Goal: Task Accomplishment & Management: Complete application form

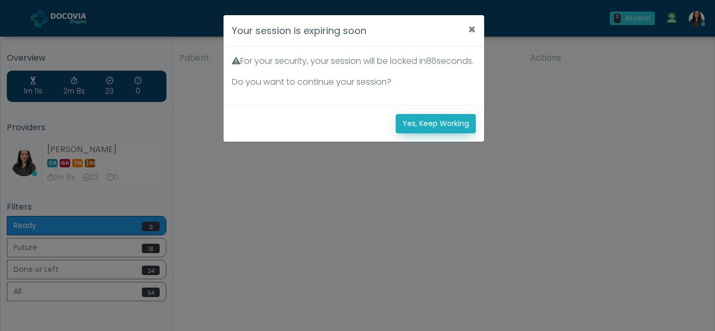
click at [424, 134] on button "Yes, Keep Working" at bounding box center [436, 123] width 80 height 19
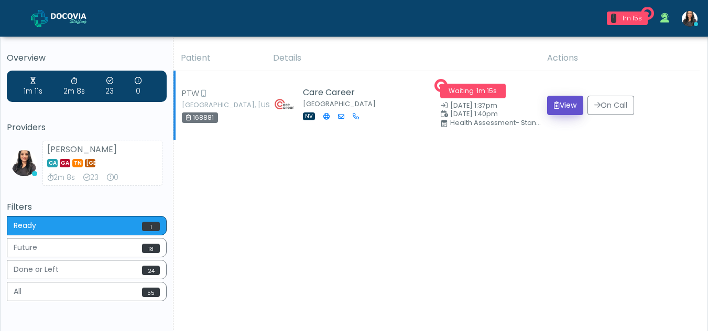
click at [566, 104] on button "View" at bounding box center [565, 105] width 36 height 19
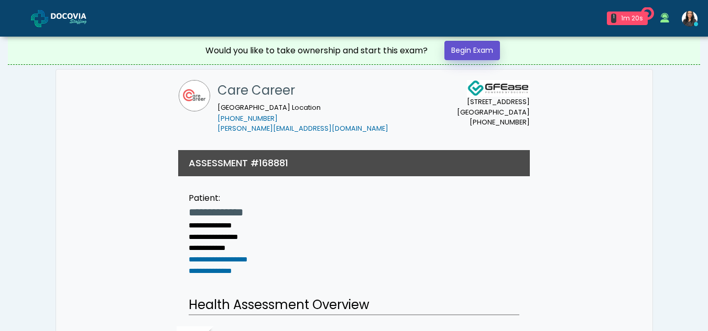
click at [468, 42] on link "Begin Exam" at bounding box center [472, 50] width 56 height 19
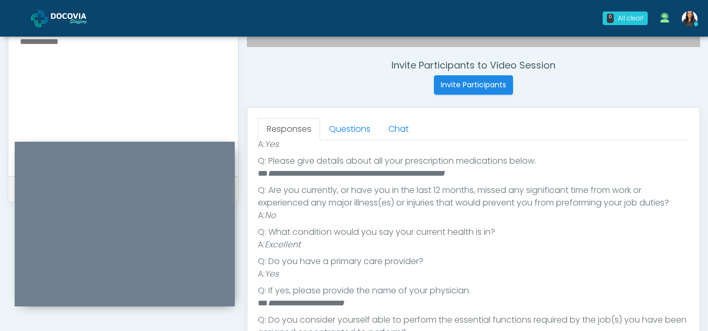
scroll to position [361, 0]
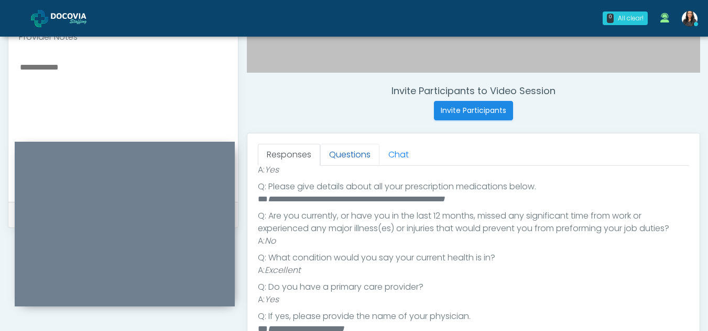
click at [363, 161] on link "Questions" at bounding box center [349, 155] width 59 height 22
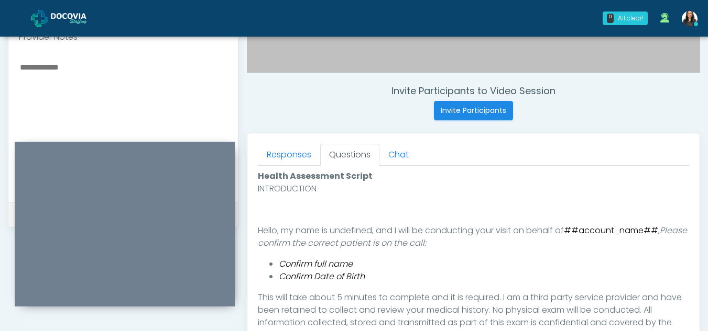
scroll to position [0, 0]
click at [363, 161] on link "Questions" at bounding box center [349, 155] width 59 height 22
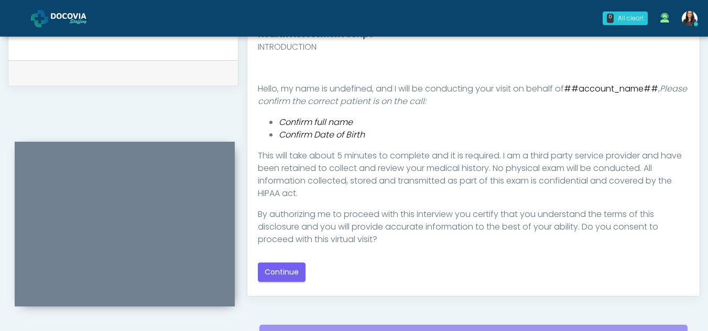
scroll to position [507, 0]
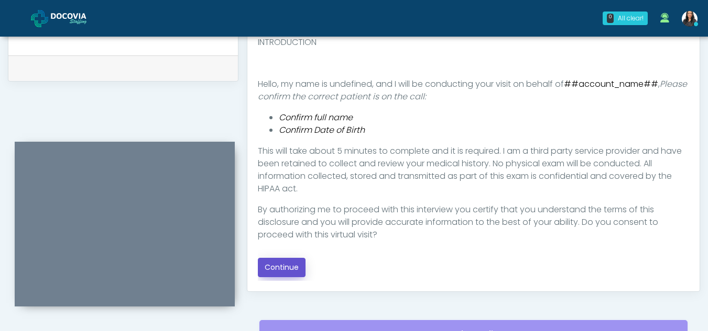
click at [288, 264] on button "Continue" at bounding box center [282, 267] width 48 height 19
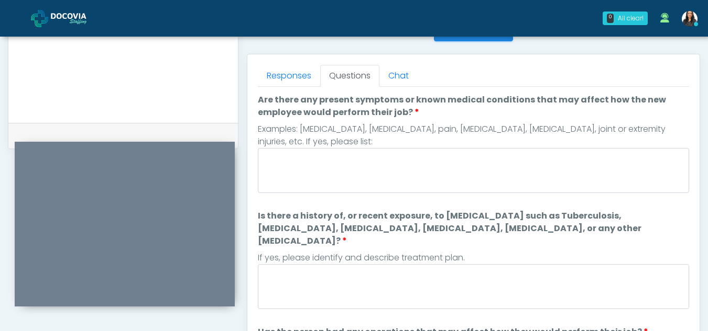
scroll to position [434, 0]
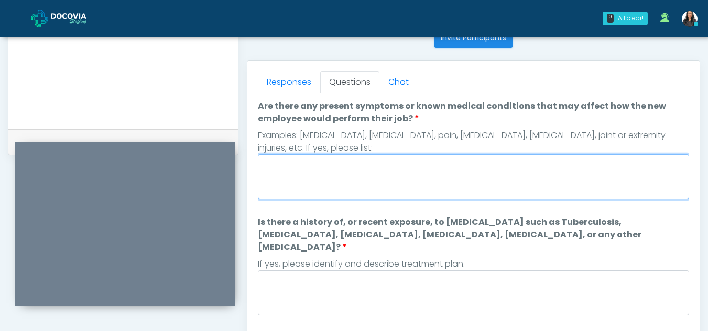
click at [376, 167] on textarea "Are there any present symptoms or known medical conditions that may affect how …" at bounding box center [473, 176] width 431 height 45
type textarea "**"
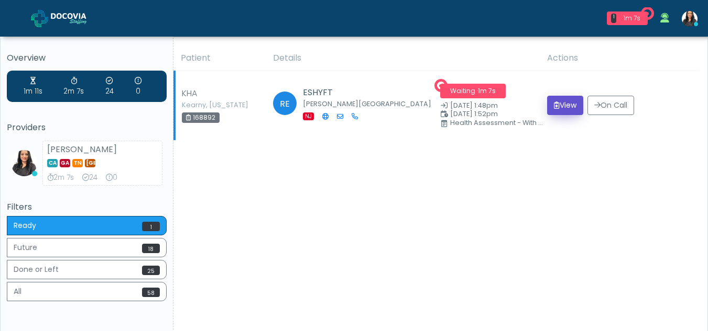
click at [561, 103] on button "View" at bounding box center [565, 105] width 36 height 19
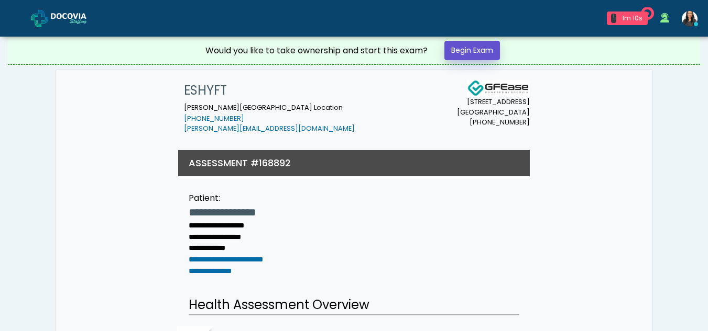
click at [475, 46] on link "Begin Exam" at bounding box center [472, 50] width 56 height 19
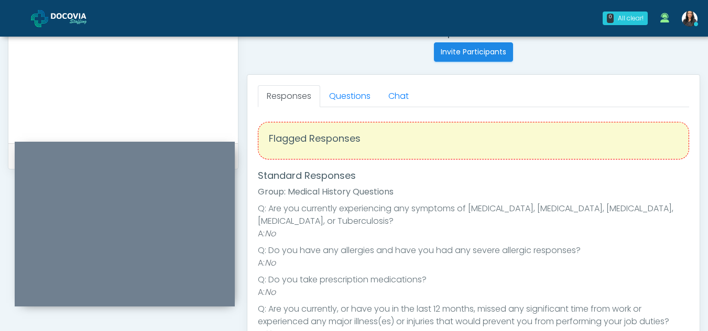
scroll to position [418, 0]
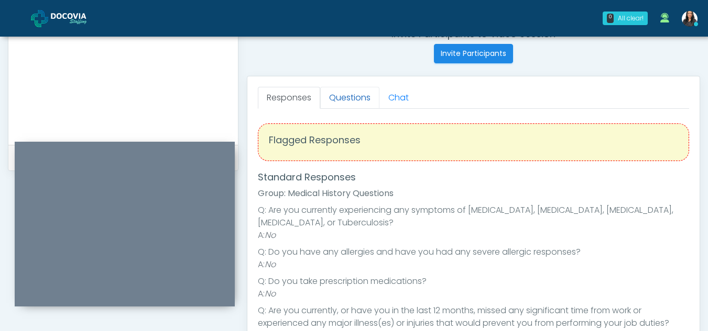
click at [344, 96] on link "Questions" at bounding box center [349, 98] width 59 height 22
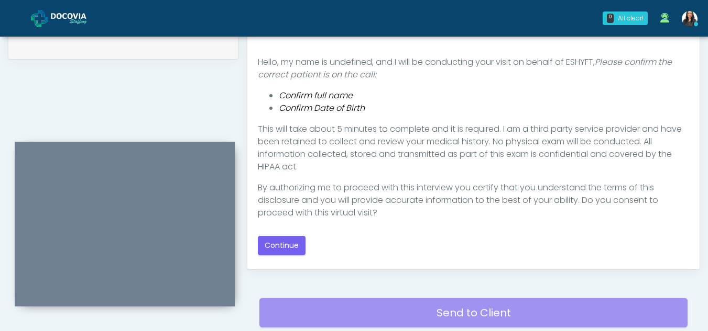
scroll to position [569, 0]
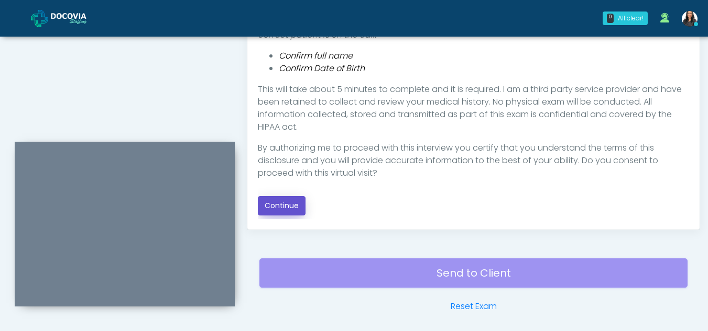
click at [289, 200] on button "Continue" at bounding box center [282, 205] width 48 height 19
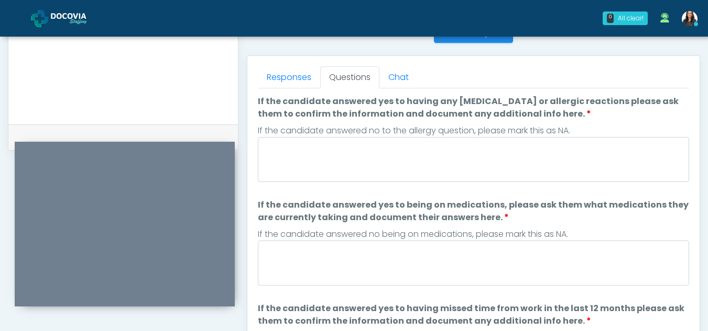
scroll to position [437, 0]
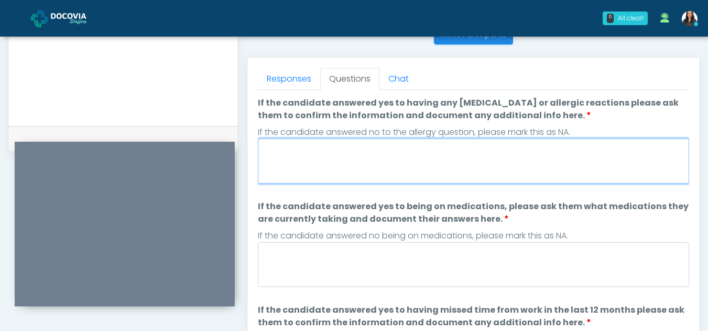
click at [324, 173] on textarea "If the candidate answered yes to having any [MEDICAL_DATA] or allergic reaction…" at bounding box center [473, 161] width 431 height 45
type textarea "**"
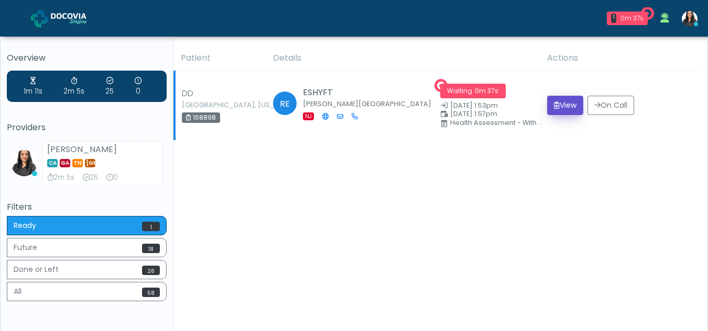
click at [557, 111] on button "View" at bounding box center [565, 105] width 36 height 19
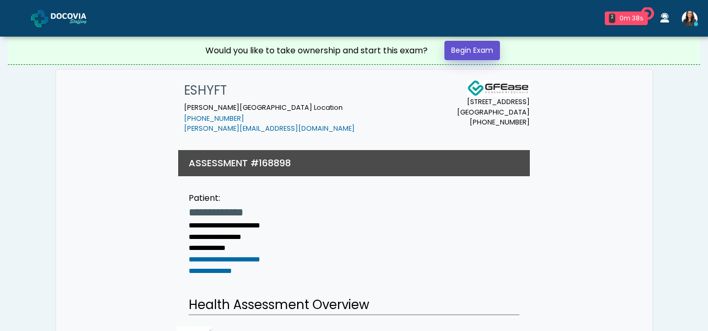
drag, startPoint x: 0, startPoint y: 0, endPoint x: 473, endPoint y: 45, distance: 475.0
click at [473, 45] on link "Begin Exam" at bounding box center [472, 50] width 56 height 19
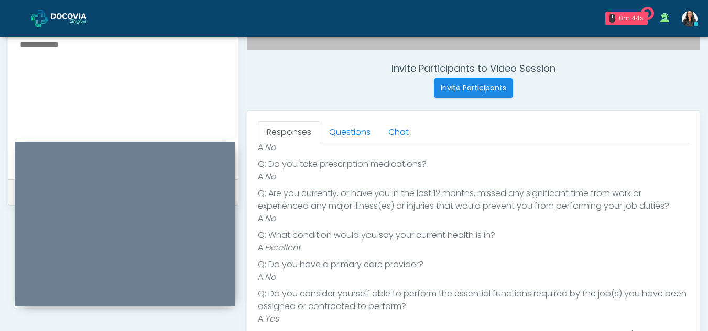
scroll to position [377, 0]
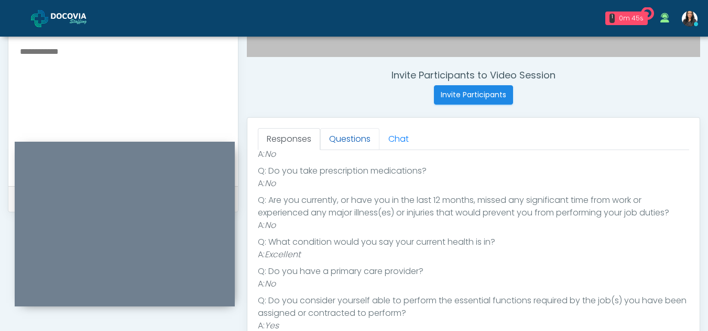
click at [357, 134] on link "Questions" at bounding box center [349, 139] width 59 height 22
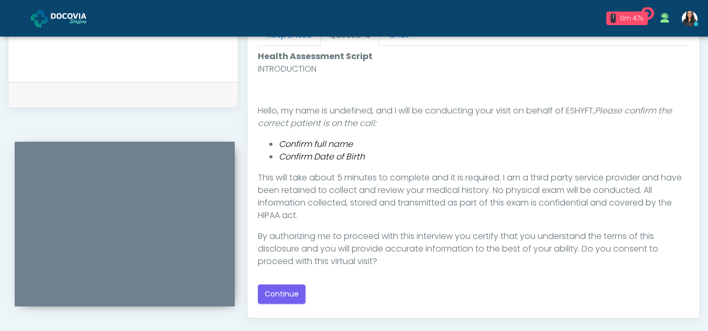
scroll to position [484, 0]
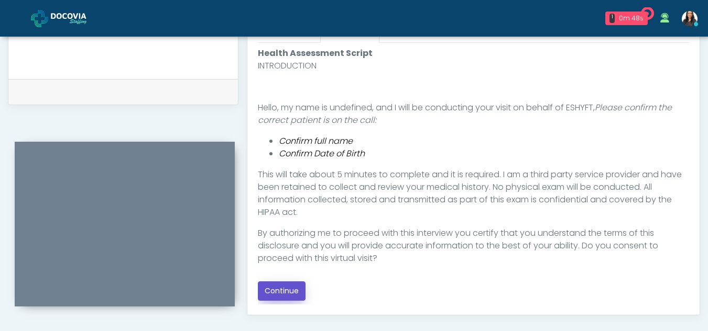
click at [289, 294] on button "Continue" at bounding box center [282, 291] width 48 height 19
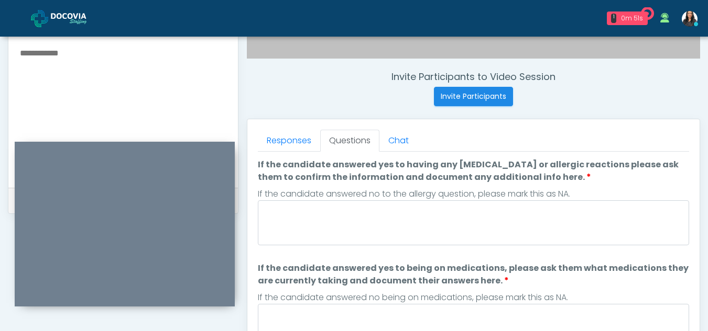
scroll to position [364, 0]
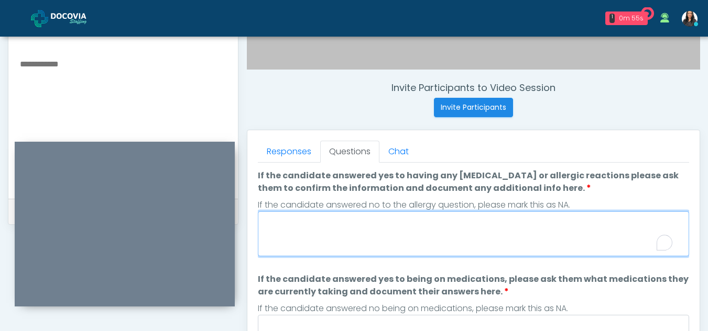
click at [354, 236] on textarea "If the candidate answered yes to having any allergies or allergic reactions ple…" at bounding box center [473, 234] width 431 height 45
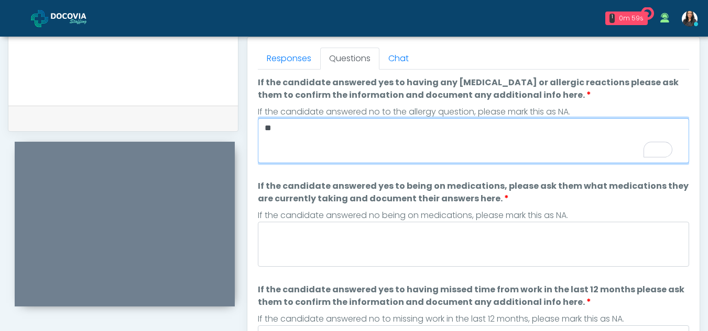
scroll to position [465, 0]
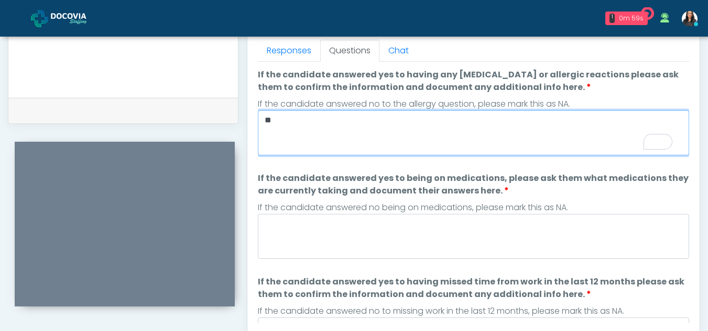
type textarea "**"
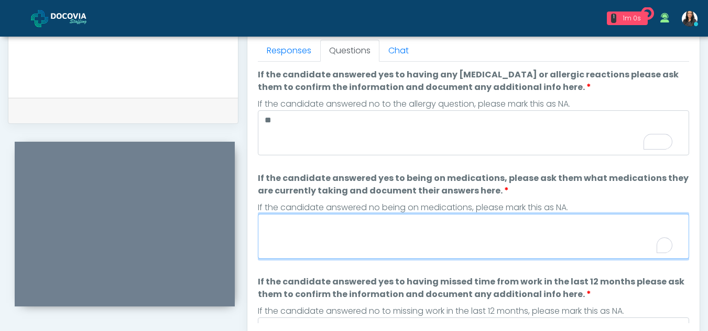
click at [399, 245] on textarea "If the candidate answered yes to being on medications, please ask them what med…" at bounding box center [473, 236] width 431 height 45
type textarea "*"
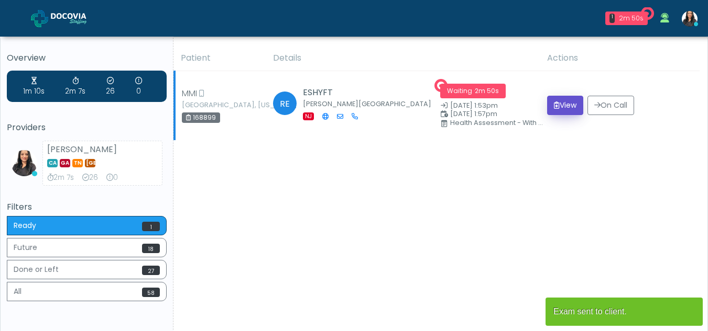
click at [561, 106] on button "View" at bounding box center [565, 105] width 36 height 19
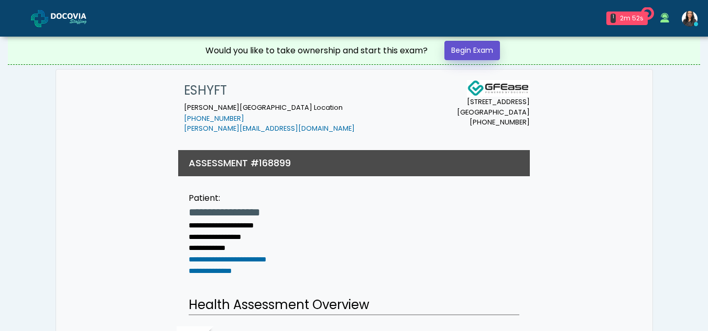
click at [466, 50] on link "Begin Exam" at bounding box center [472, 50] width 56 height 19
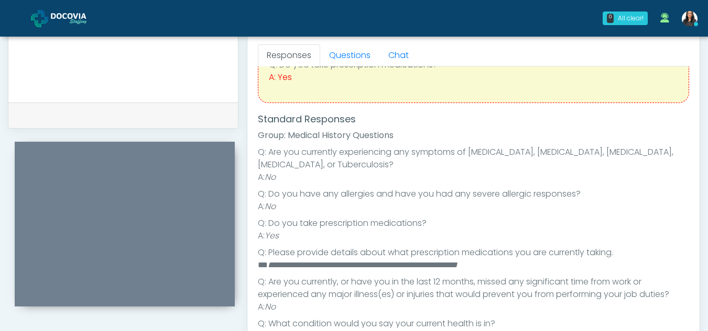
scroll to position [68, 0]
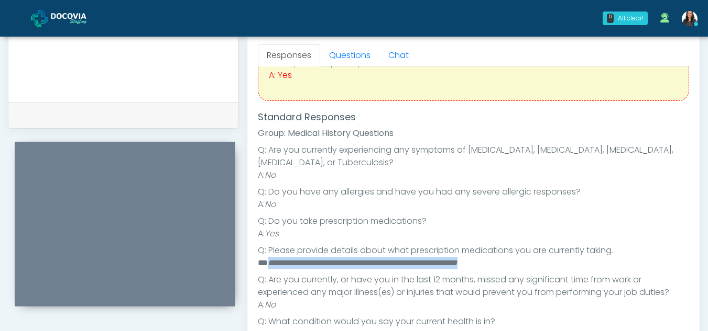
drag, startPoint x: 268, startPoint y: 262, endPoint x: 527, endPoint y: 264, distance: 258.7
click at [527, 264] on li "**********" at bounding box center [469, 263] width 423 height 13
copy em "**********"
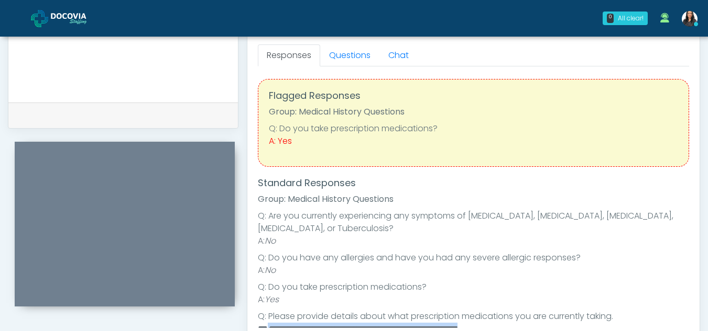
scroll to position [0, 0]
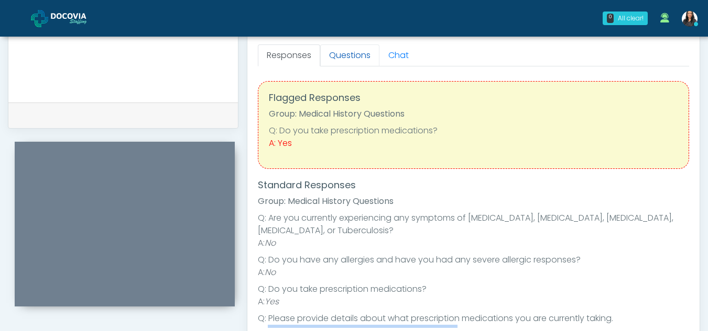
click at [358, 53] on link "Questions" at bounding box center [349, 56] width 59 height 22
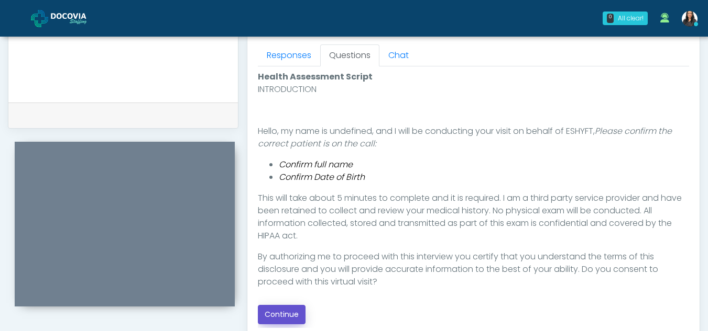
click at [287, 307] on button "Continue" at bounding box center [282, 314] width 48 height 19
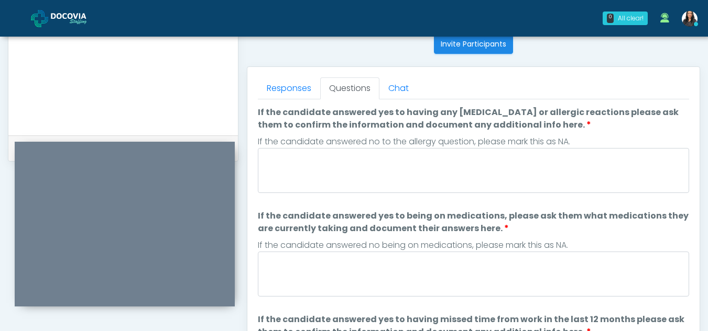
scroll to position [421, 0]
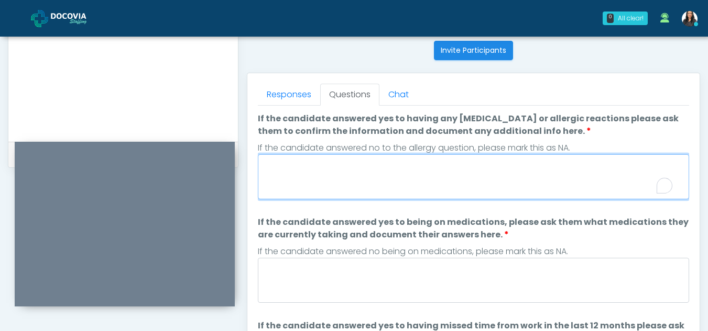
click at [344, 183] on textarea "If the candidate answered yes to having any allergies or allergic reactions ple…" at bounding box center [473, 176] width 431 height 45
type textarea "**"
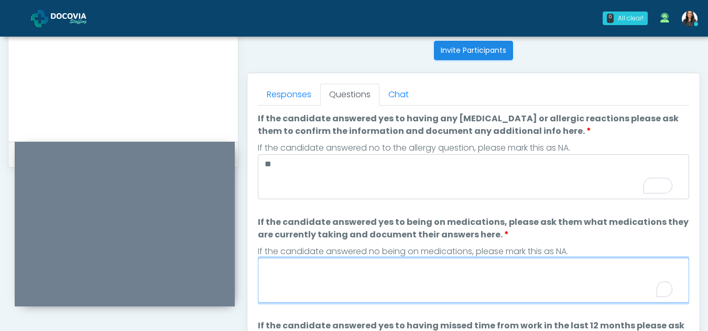
click at [355, 289] on textarea "If the candidate answered yes to being on medications, please ask them what med…" at bounding box center [473, 280] width 431 height 45
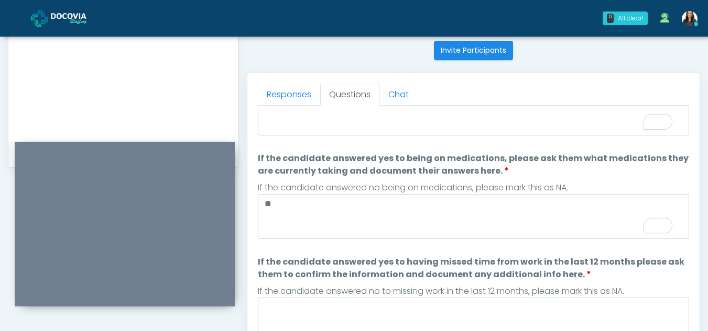
scroll to position [31, 0]
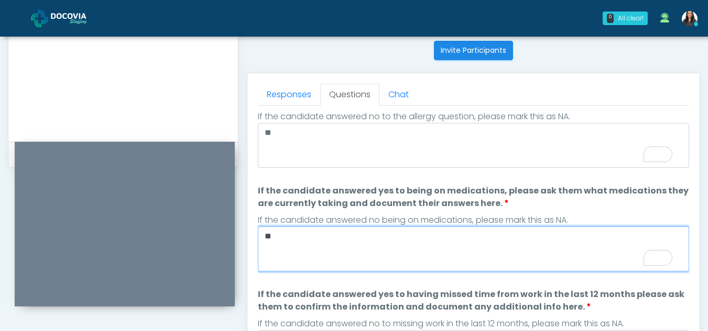
click at [300, 247] on textarea "**" at bounding box center [473, 249] width 431 height 45
type textarea "*"
paste textarea "**********"
type textarea "**********"
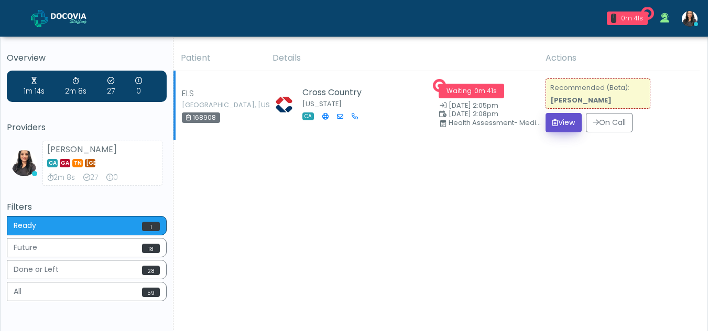
click at [556, 116] on button "View" at bounding box center [563, 122] width 36 height 19
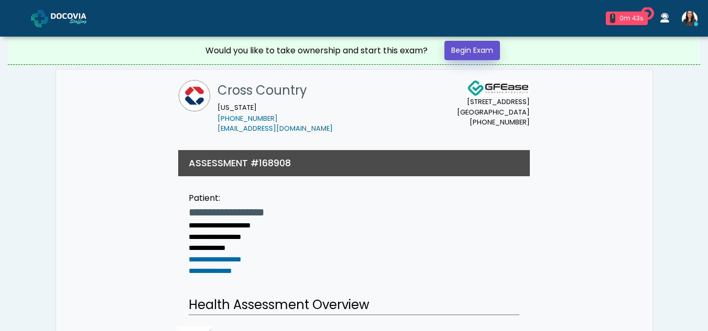
click at [468, 50] on link "Begin Exam" at bounding box center [472, 50] width 56 height 19
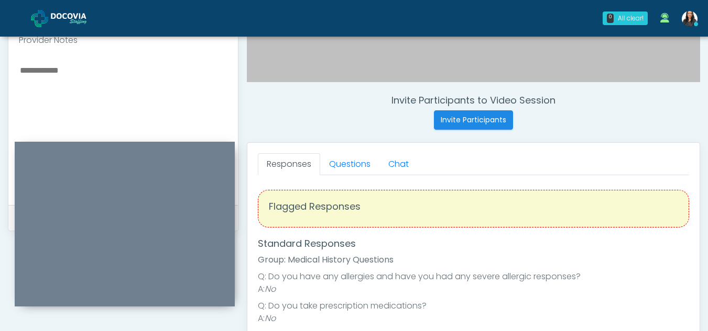
scroll to position [348, 0]
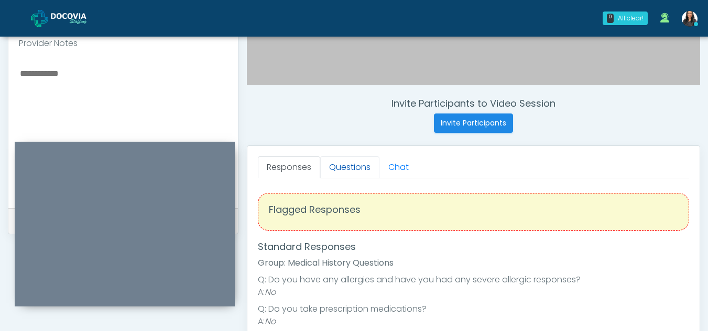
click at [349, 173] on link "Questions" at bounding box center [349, 168] width 59 height 22
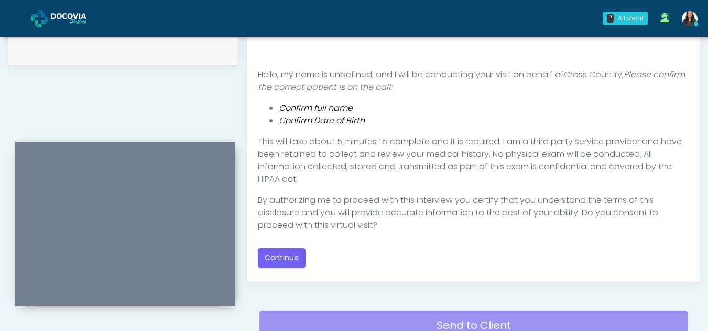
scroll to position [520, 0]
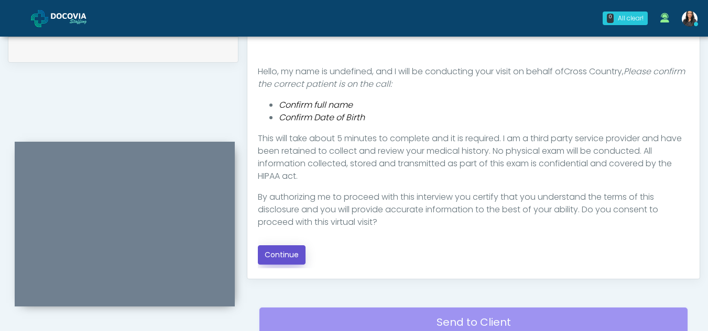
click at [281, 252] on button "Continue" at bounding box center [282, 255] width 48 height 19
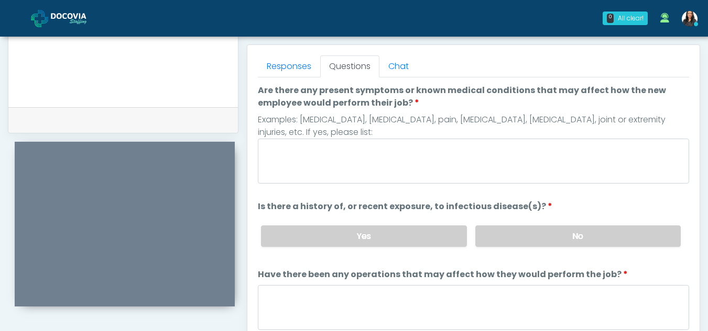
scroll to position [446, 0]
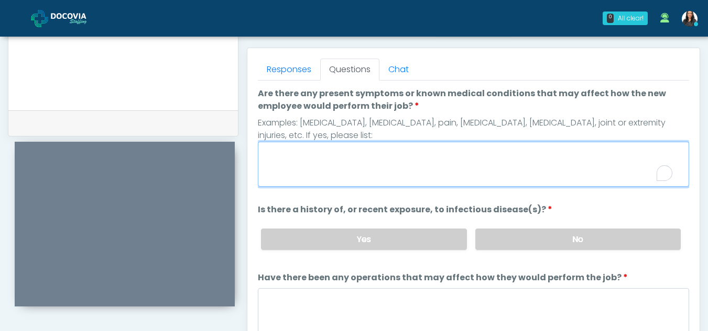
click at [353, 182] on textarea "Are there any present symptoms or known medical conditions that may affect how …" at bounding box center [473, 164] width 431 height 45
type textarea "**"
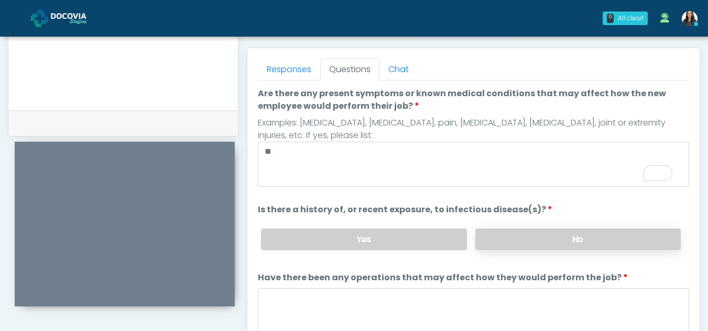
click at [600, 237] on label "No" at bounding box center [577, 239] width 205 height 21
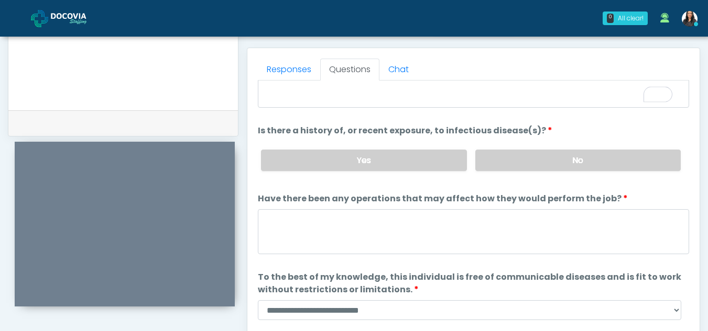
scroll to position [90, 0]
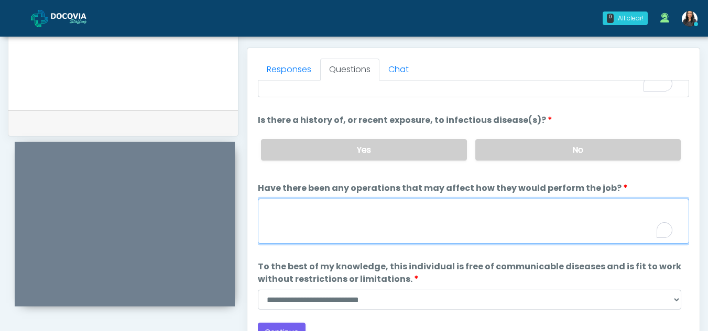
click at [356, 234] on textarea "Have there been any operations that may affect how they would perform the job?" at bounding box center [473, 221] width 431 height 45
type textarea "**"
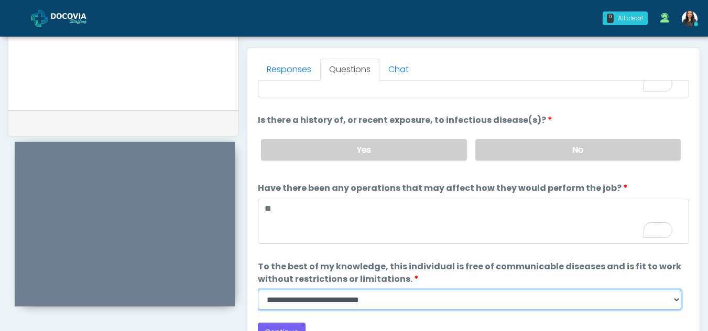
click at [679, 299] on select "**********" at bounding box center [469, 300] width 423 height 20
select select "******"
click at [258, 290] on select "**********" at bounding box center [469, 300] width 423 height 20
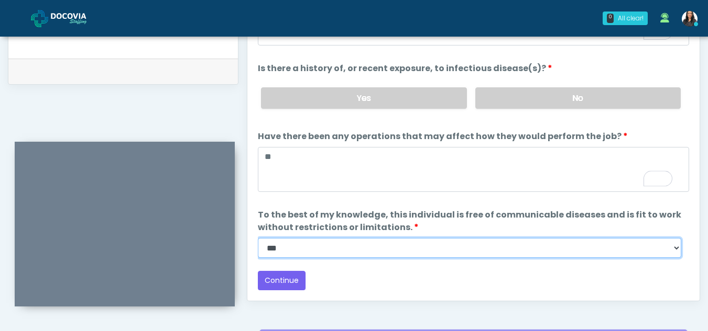
scroll to position [500, 0]
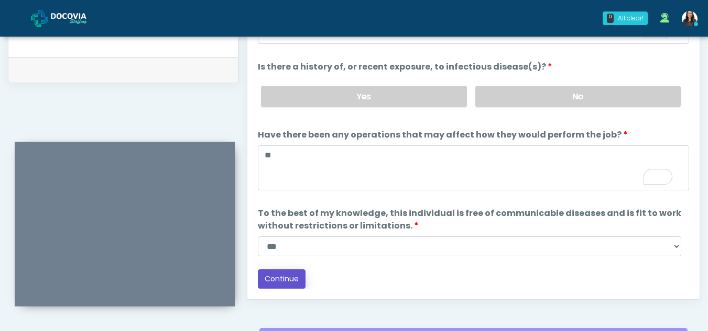
click at [292, 279] on button "Continue" at bounding box center [282, 279] width 48 height 19
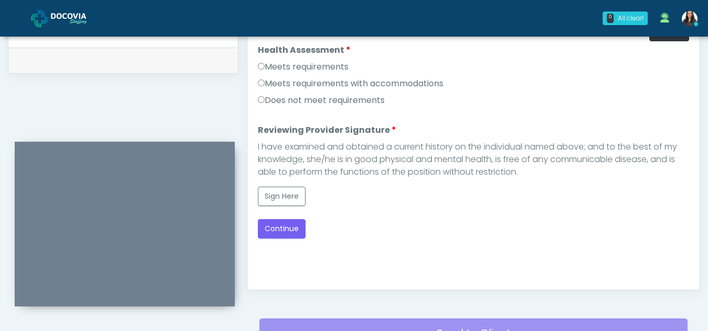
scroll to position [479, 0]
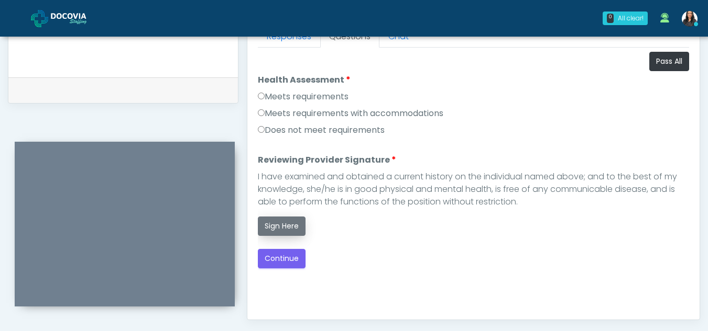
click at [288, 228] on button "Sign Here" at bounding box center [282, 226] width 48 height 19
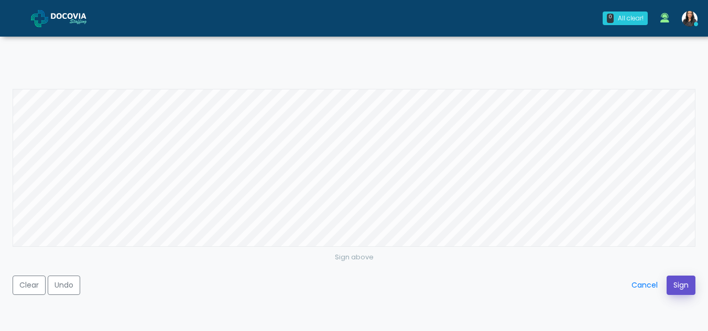
click at [675, 282] on button "Sign" at bounding box center [680, 285] width 29 height 19
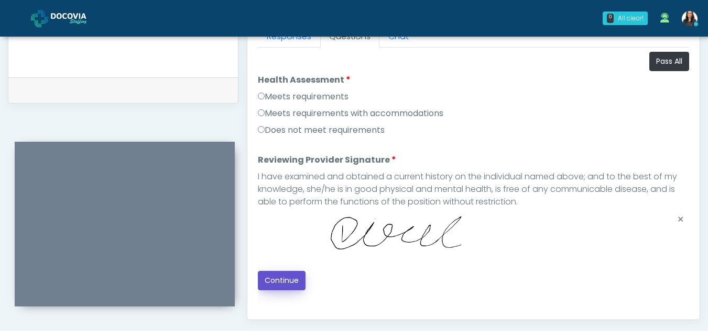
click at [291, 276] on button "Continue" at bounding box center [282, 280] width 48 height 19
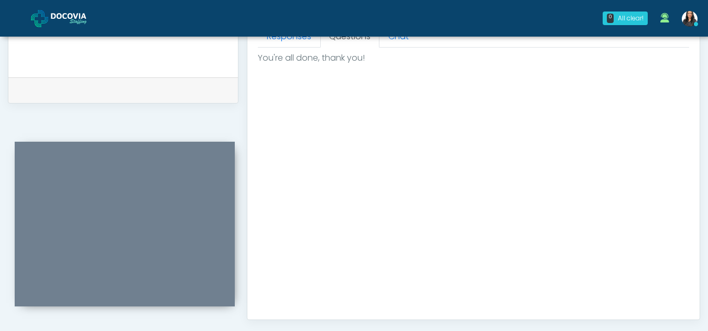
scroll to position [628, 0]
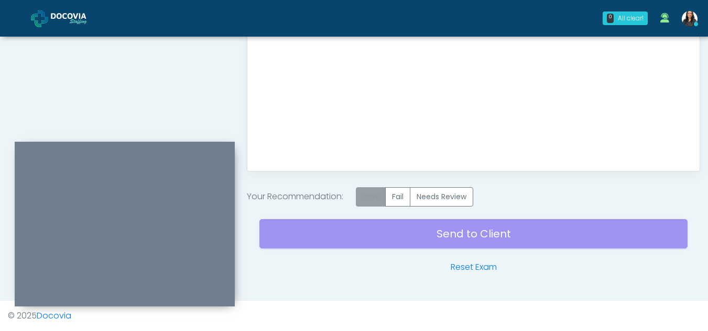
click at [372, 194] on label "Pass" at bounding box center [371, 196] width 30 height 19
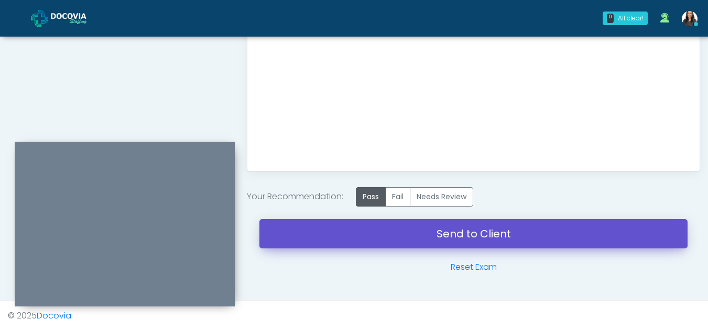
click at [453, 228] on link "Send to Client" at bounding box center [473, 233] width 428 height 29
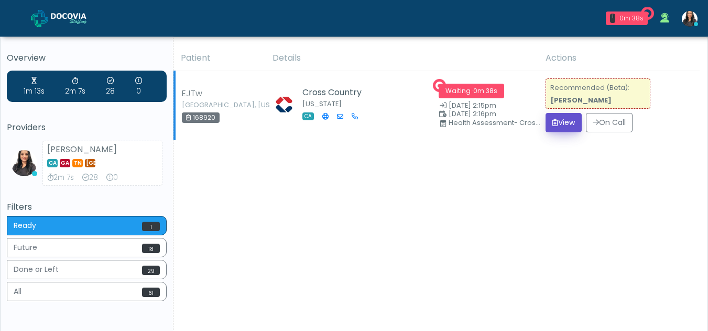
click at [553, 121] on icon "submit" at bounding box center [555, 122] width 6 height 7
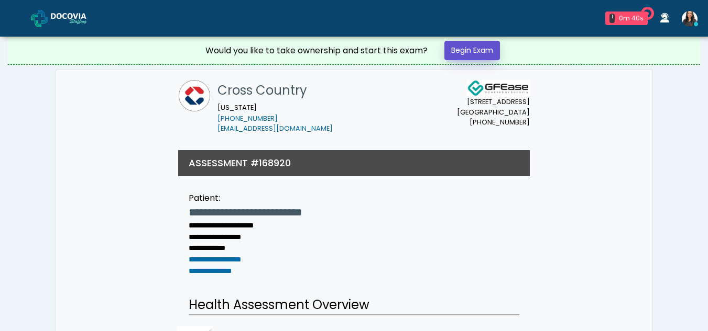
click at [475, 51] on link "Begin Exam" at bounding box center [472, 50] width 56 height 19
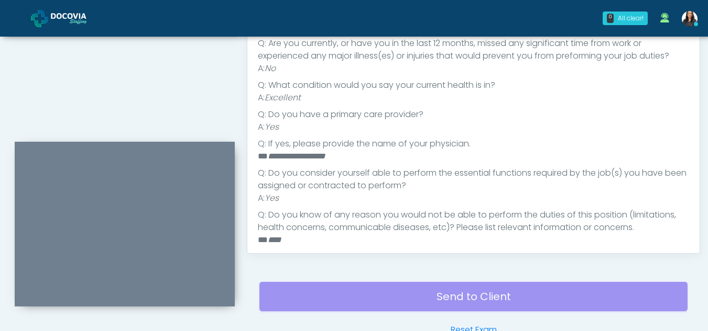
scroll to position [100, 0]
drag, startPoint x: 695, startPoint y: 181, endPoint x: 697, endPoint y: 203, distance: 22.0
click at [697, 203] on div "Responses Questions Chat Health Assessment Script INTRODUCTION Hello, my name i…" at bounding box center [473, 101] width 452 height 305
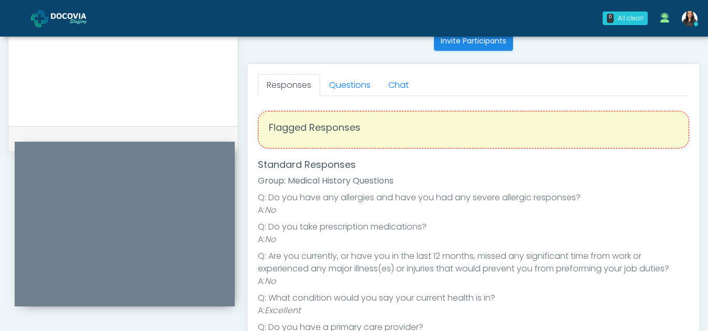
scroll to position [407, 0]
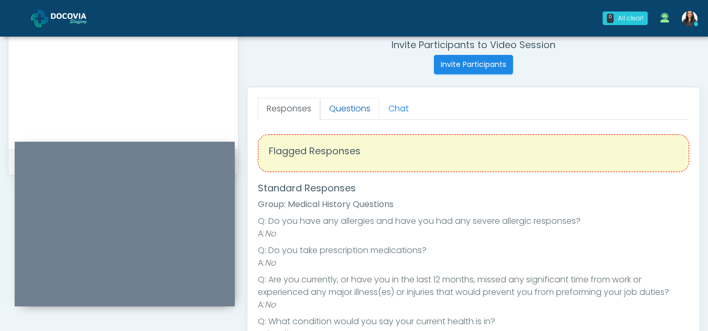
click at [330, 104] on link "Questions" at bounding box center [349, 109] width 59 height 22
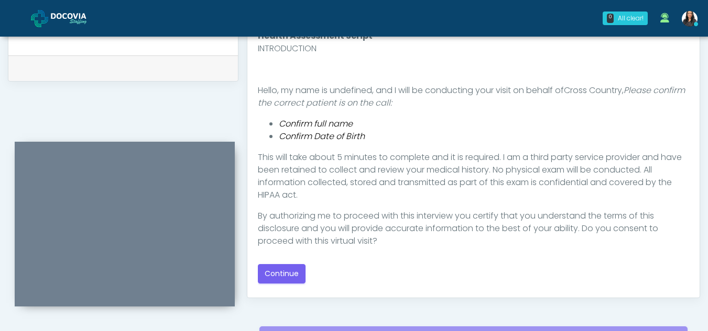
scroll to position [504, 0]
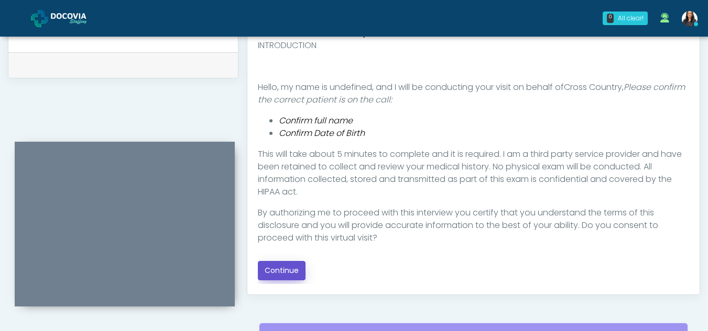
click at [277, 269] on button "Continue" at bounding box center [282, 270] width 48 height 19
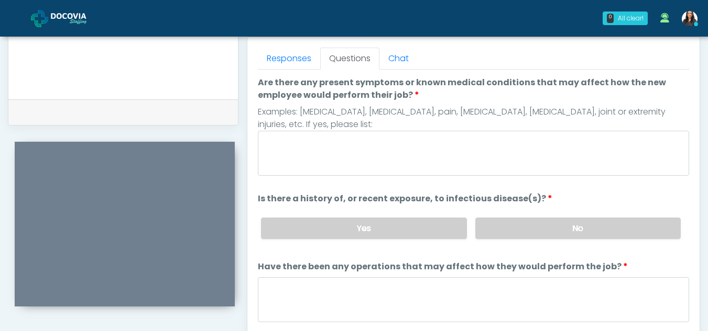
scroll to position [454, 0]
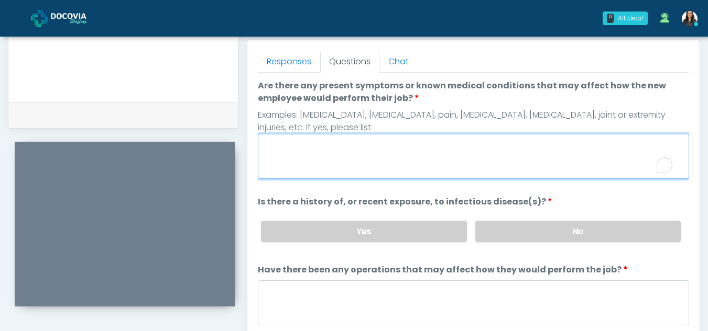
click at [360, 160] on textarea "Are there any present symptoms or known medical conditions that may affect how …" at bounding box center [473, 156] width 431 height 45
type textarea "**"
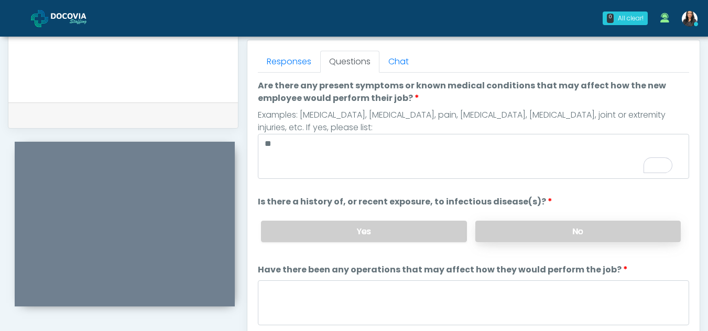
click at [528, 226] on label "No" at bounding box center [577, 231] width 205 height 21
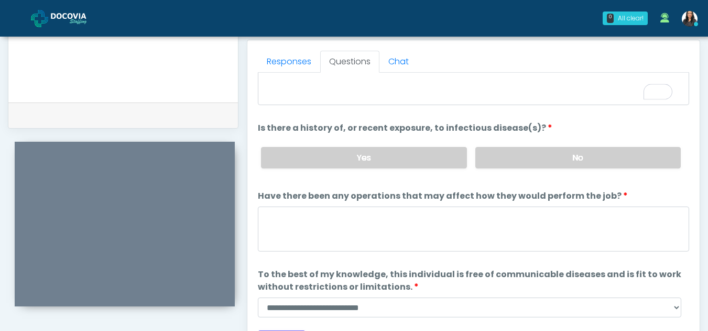
scroll to position [74, 0]
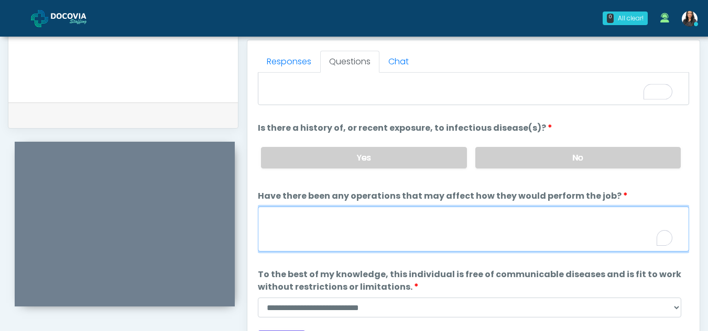
click at [327, 231] on textarea "Have there been any operations that may affect how they would perform the job?" at bounding box center [473, 229] width 431 height 45
type textarea "**"
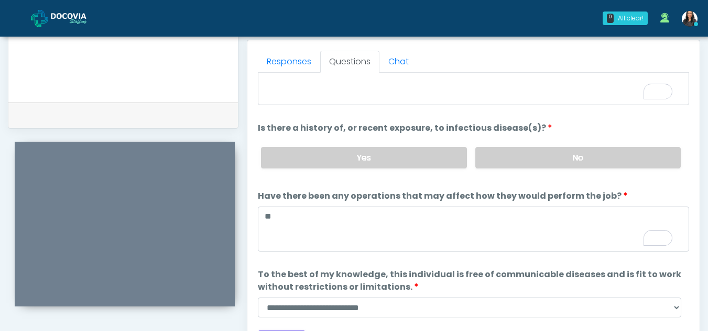
scroll to position [90, 0]
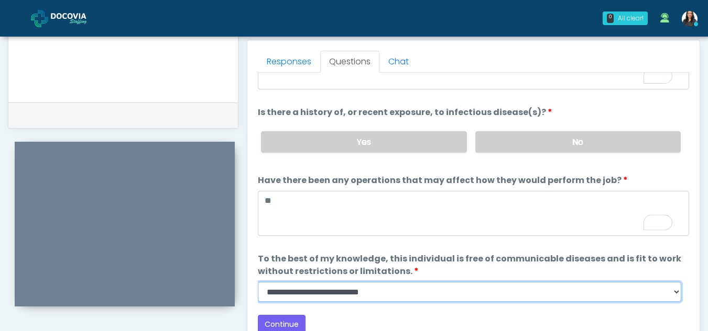
click at [677, 292] on select "**********" at bounding box center [469, 292] width 423 height 20
select select "******"
click at [258, 282] on select "**********" at bounding box center [469, 292] width 423 height 20
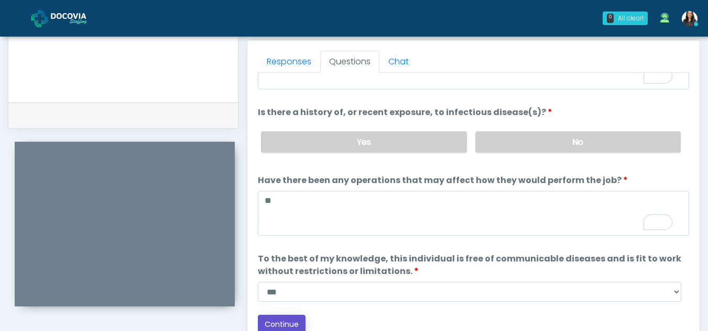
click at [286, 320] on button "Continue" at bounding box center [282, 324] width 48 height 19
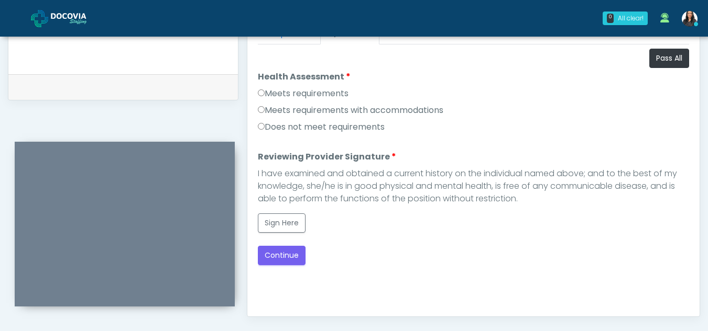
scroll to position [478, 0]
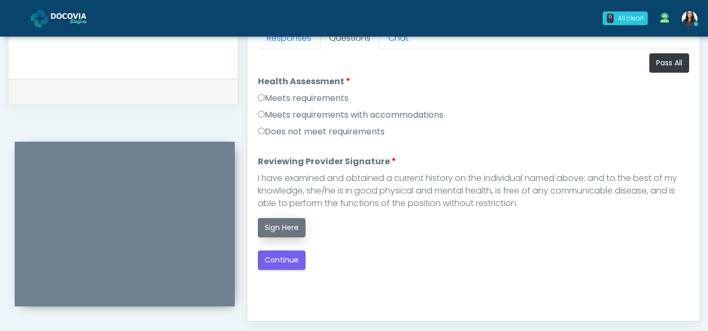
click at [292, 228] on button "Sign Here" at bounding box center [282, 227] width 48 height 19
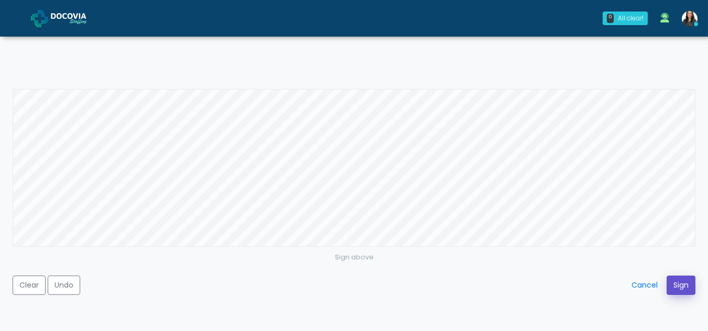
click at [675, 283] on button "Sign" at bounding box center [680, 285] width 29 height 19
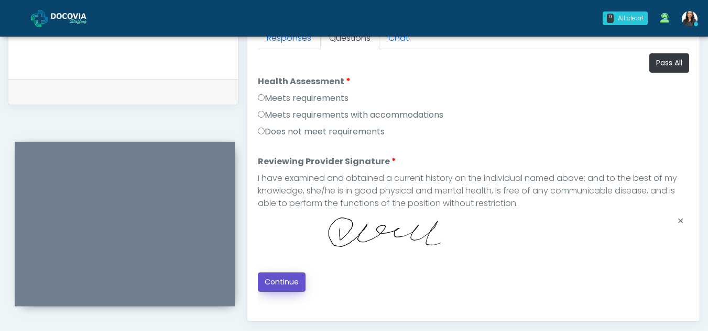
click at [277, 286] on button "Continue" at bounding box center [282, 282] width 48 height 19
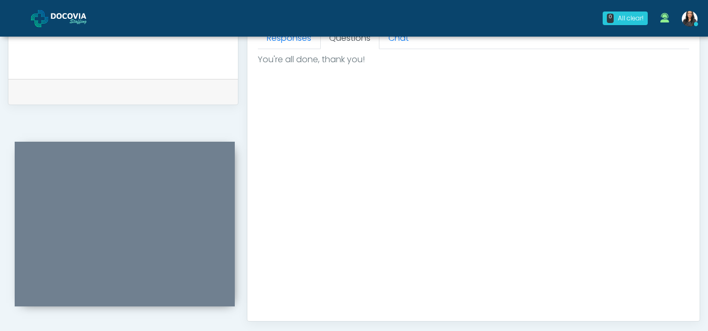
scroll to position [628, 0]
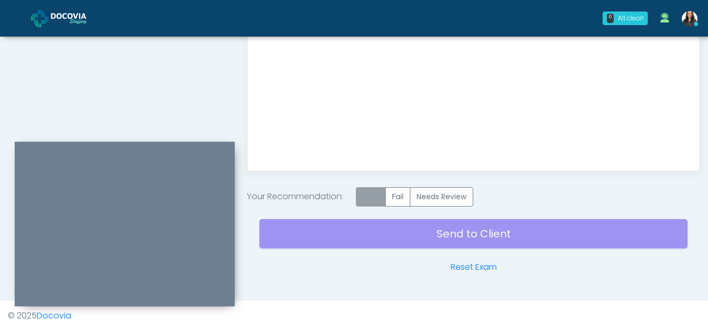
click at [367, 188] on label "Pass" at bounding box center [371, 196] width 30 height 19
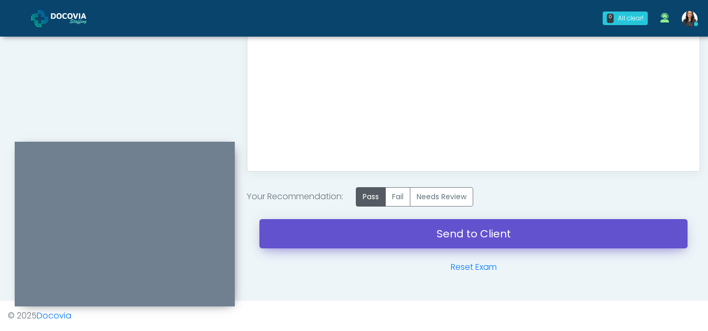
click at [436, 224] on link "Send to Client" at bounding box center [473, 233] width 428 height 29
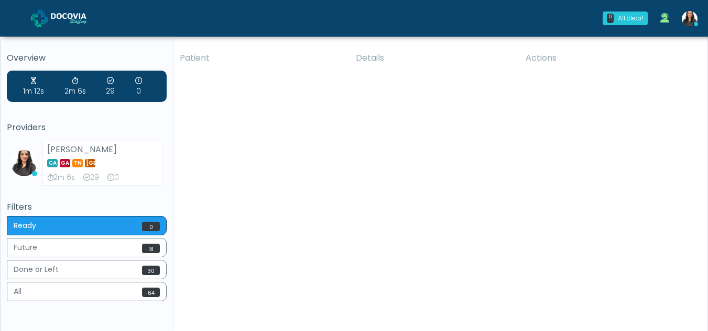
click at [407, 62] on th "Details" at bounding box center [434, 58] width 170 height 25
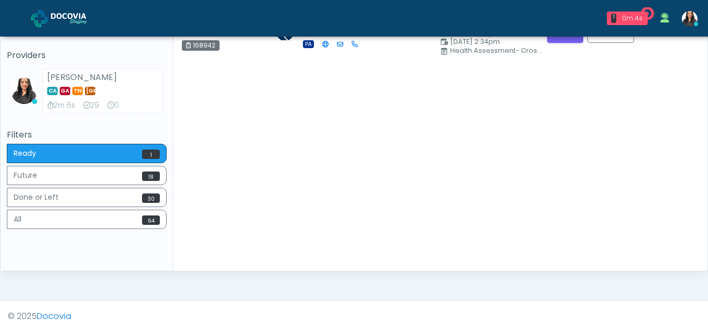
scroll to position [73, 0]
click at [190, 119] on div "Patient Details Actions OM [GEOGRAPHIC_DATA], [US_STATE] 168942 Cross Country" at bounding box center [436, 122] width 526 height 298
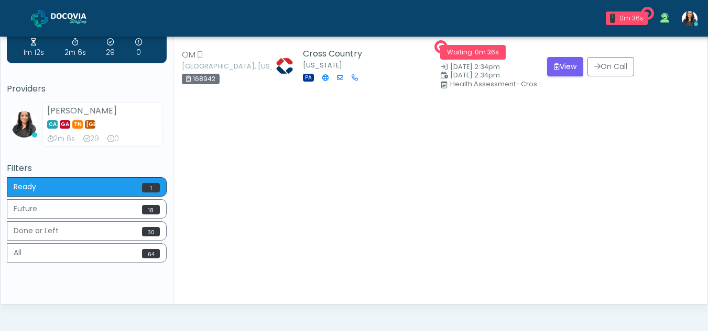
scroll to position [0, 0]
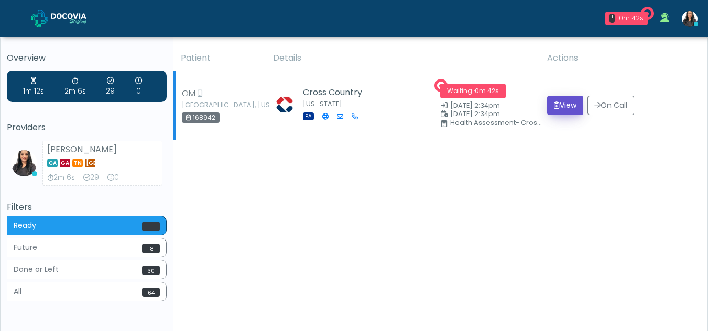
click at [570, 106] on button "View" at bounding box center [565, 105] width 36 height 19
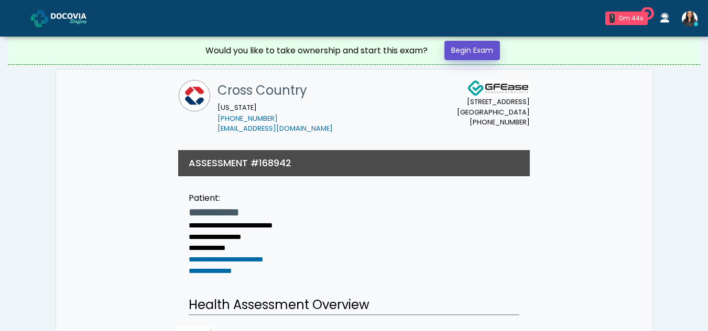
click at [473, 49] on link "Begin Exam" at bounding box center [472, 50] width 56 height 19
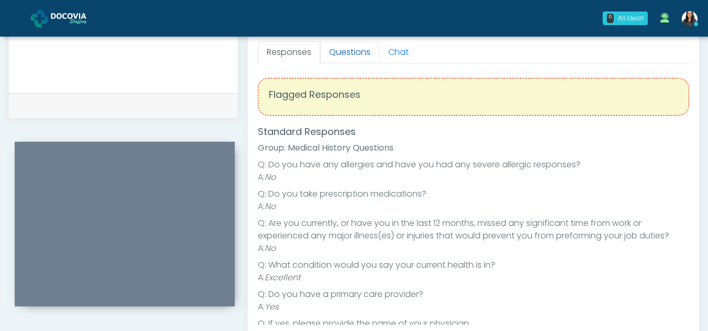
click at [347, 46] on link "Questions" at bounding box center [349, 52] width 59 height 22
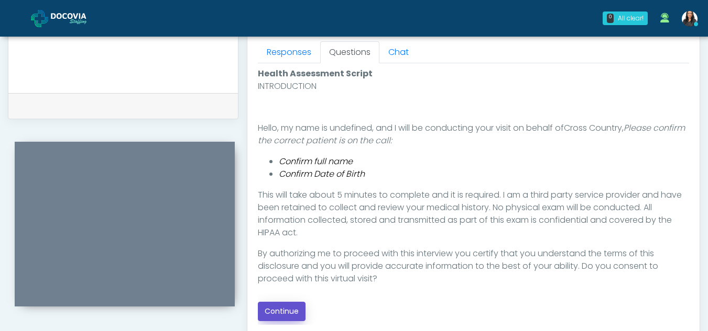
click at [275, 311] on button "Continue" at bounding box center [282, 311] width 48 height 19
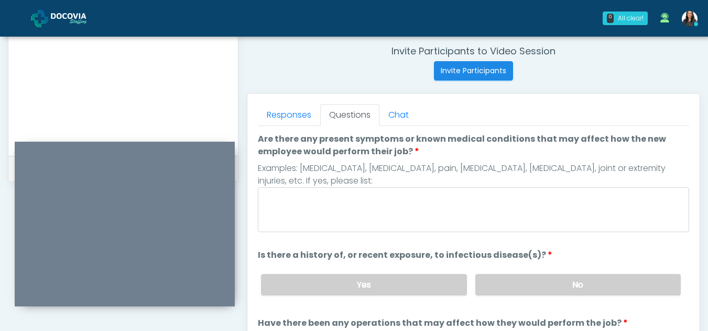
scroll to position [394, 0]
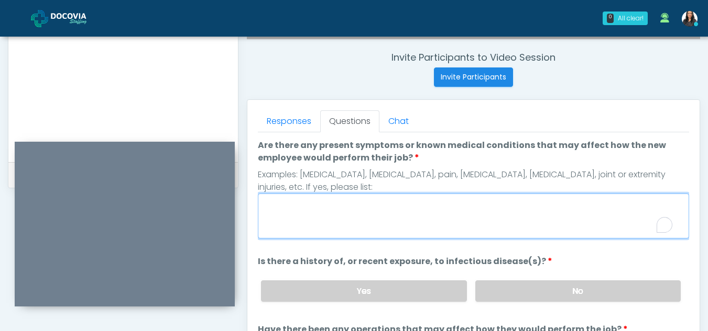
click at [404, 234] on textarea "Are there any present symptoms or known medical conditions that may affect how …" at bounding box center [473, 216] width 431 height 45
type textarea "**"
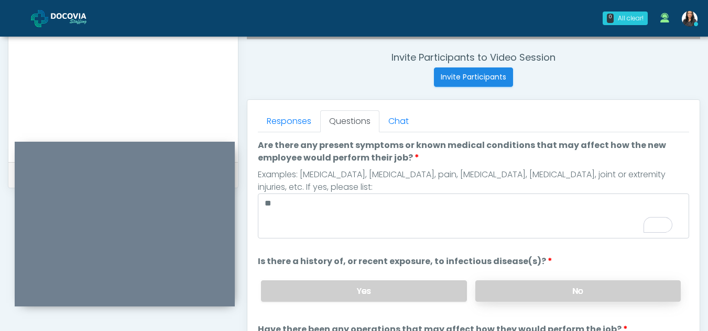
click at [617, 299] on label "No" at bounding box center [577, 291] width 205 height 21
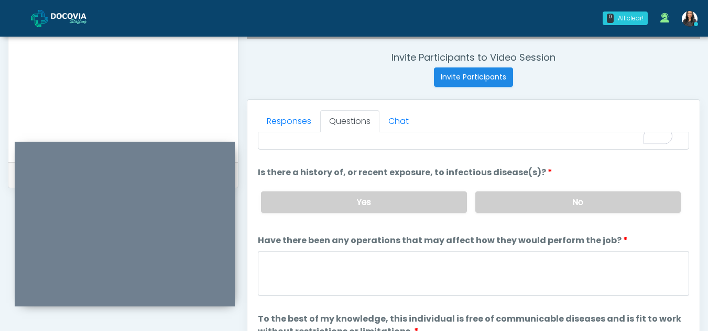
scroll to position [90, 0]
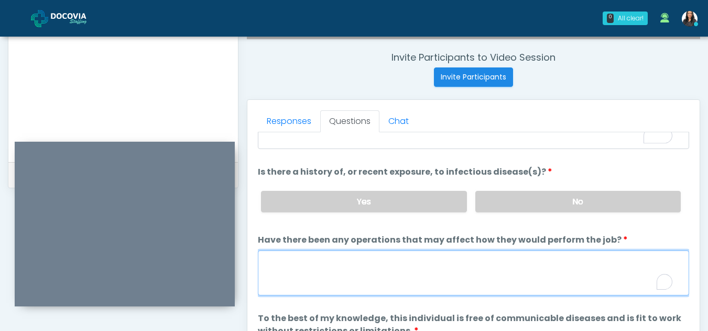
click at [319, 271] on textarea "Have there been any operations that may affect how they would perform the job?" at bounding box center [473, 273] width 431 height 45
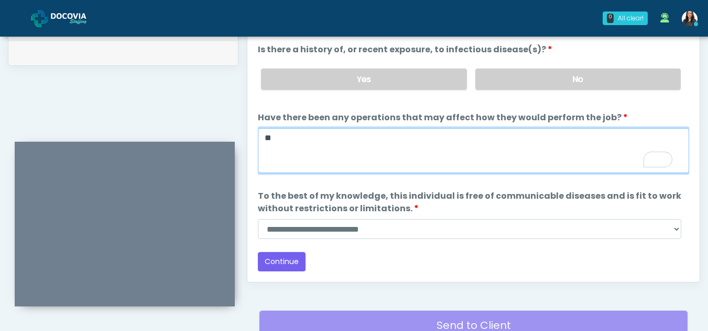
scroll to position [523, 0]
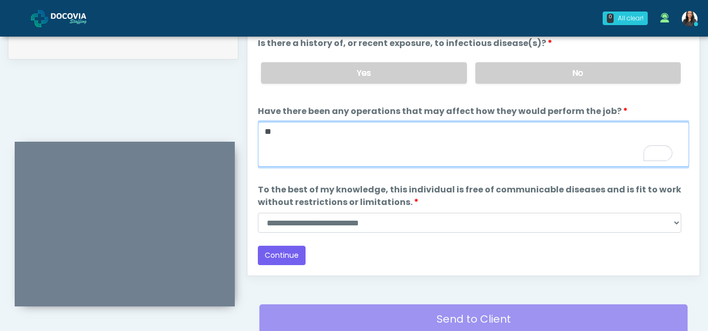
type textarea "**"
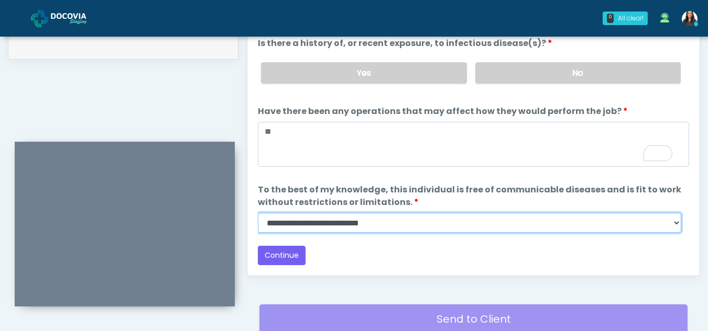
click at [676, 223] on select "**********" at bounding box center [469, 223] width 423 height 20
select select "******"
click at [258, 213] on select "**********" at bounding box center [469, 223] width 423 height 20
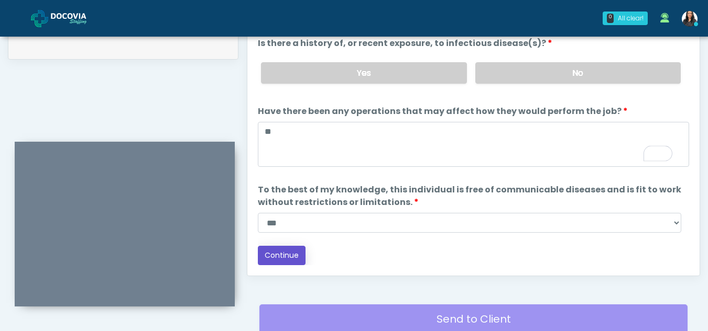
click at [283, 253] on button "Continue" at bounding box center [282, 255] width 48 height 19
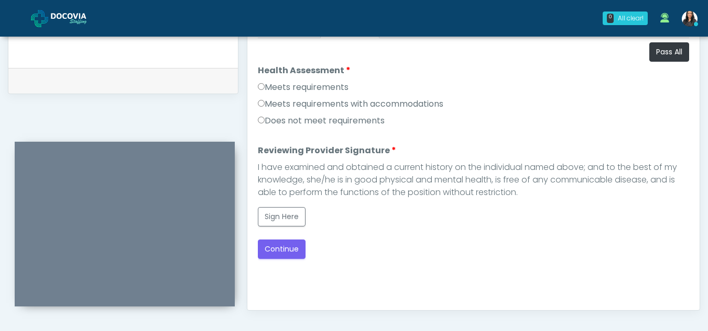
scroll to position [463, 0]
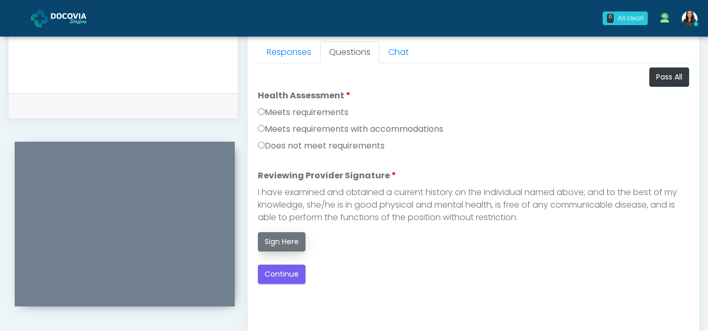
click at [280, 248] on button "Sign Here" at bounding box center [282, 242] width 48 height 19
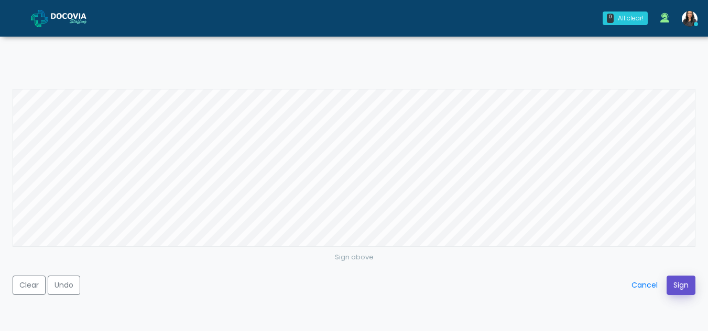
click at [683, 285] on button "Sign" at bounding box center [680, 285] width 29 height 19
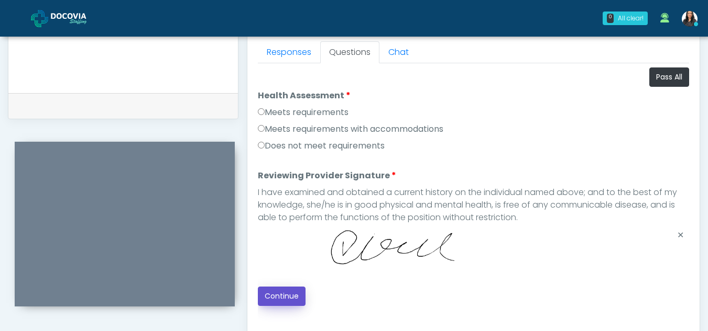
click at [288, 294] on button "Continue" at bounding box center [282, 296] width 48 height 19
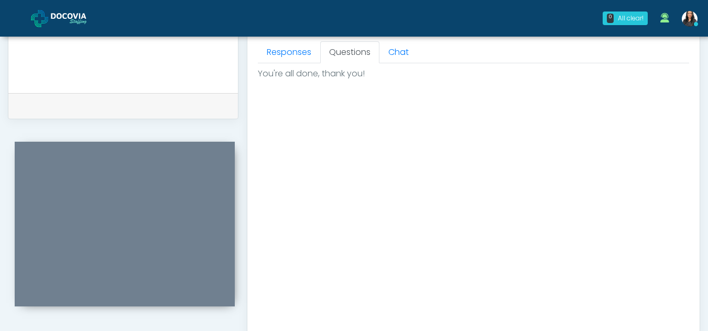
scroll to position [628, 0]
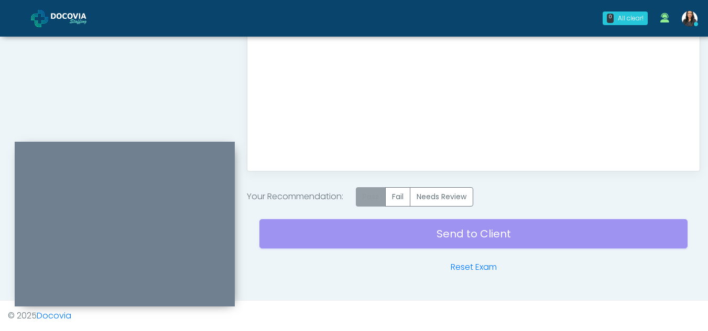
click at [372, 199] on label "Pass" at bounding box center [371, 196] width 30 height 19
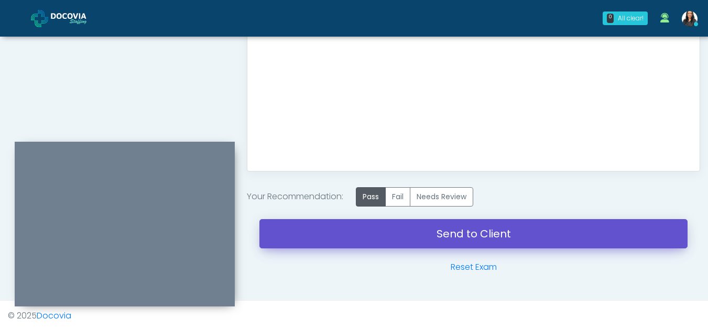
click at [460, 231] on link "Send to Client" at bounding box center [473, 233] width 428 height 29
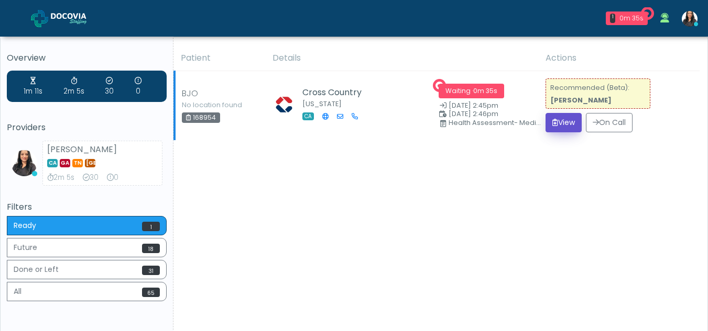
click at [559, 123] on button "View" at bounding box center [563, 122] width 36 height 19
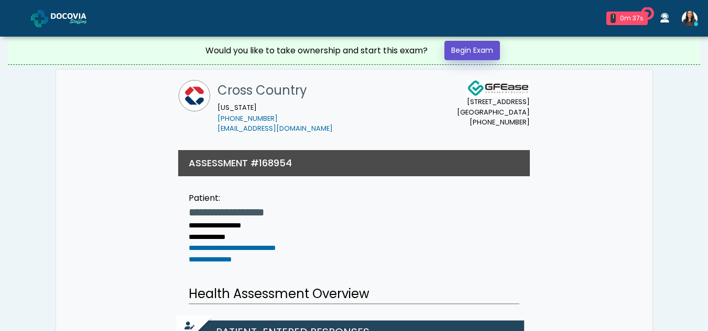
click at [480, 50] on link "Begin Exam" at bounding box center [472, 50] width 56 height 19
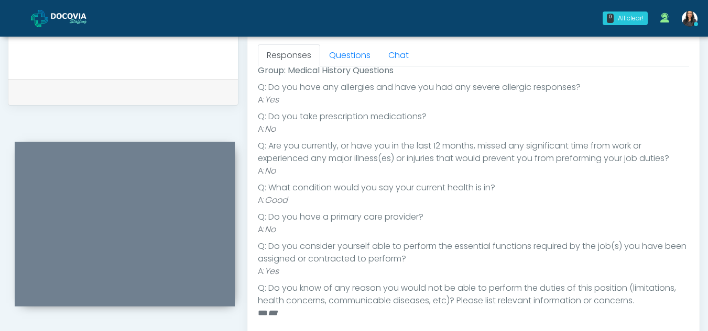
scroll to position [25, 0]
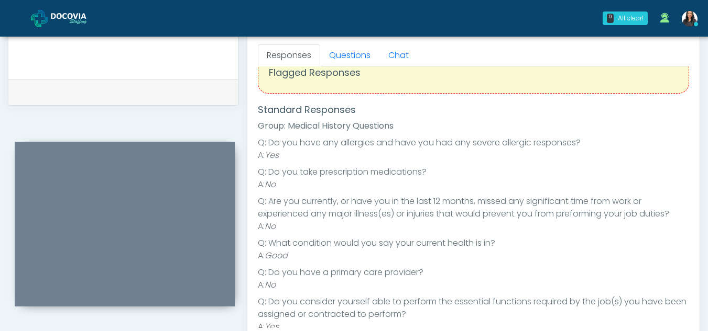
click at [698, 179] on div "Responses Questions Chat Health Assessment Script INTRODUCTION Hello, my name i…" at bounding box center [473, 186] width 452 height 305
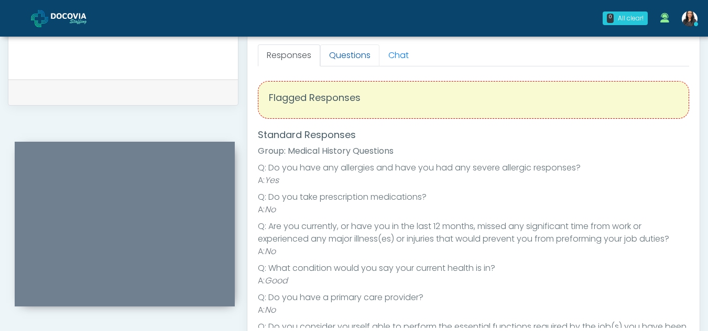
click at [345, 61] on link "Questions" at bounding box center [349, 56] width 59 height 22
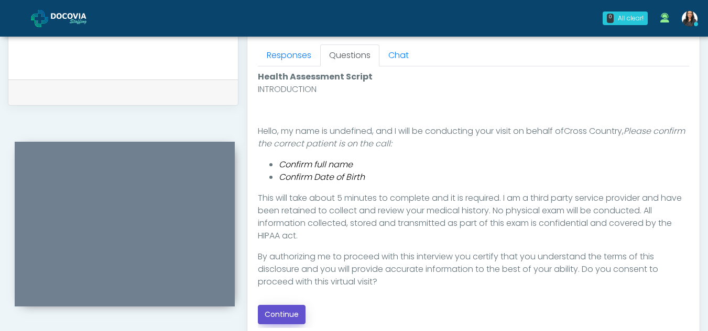
click at [282, 308] on button "Continue" at bounding box center [282, 314] width 48 height 19
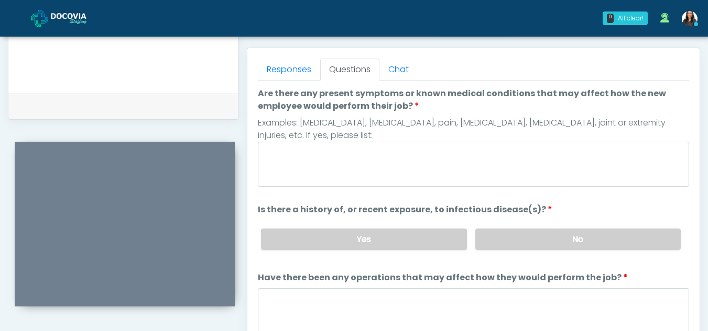
scroll to position [443, 0]
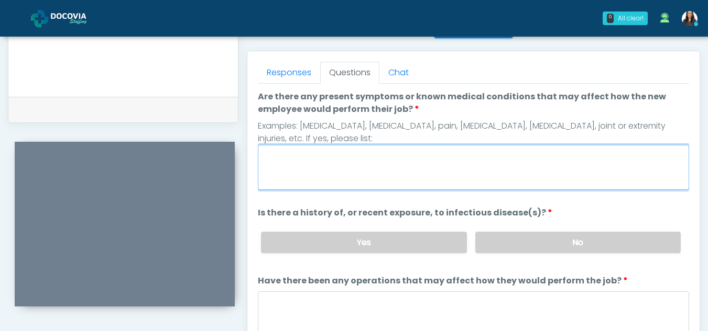
click at [318, 182] on textarea "Are there any present symptoms or known medical conditions that may affect how …" at bounding box center [473, 167] width 431 height 45
type textarea "**"
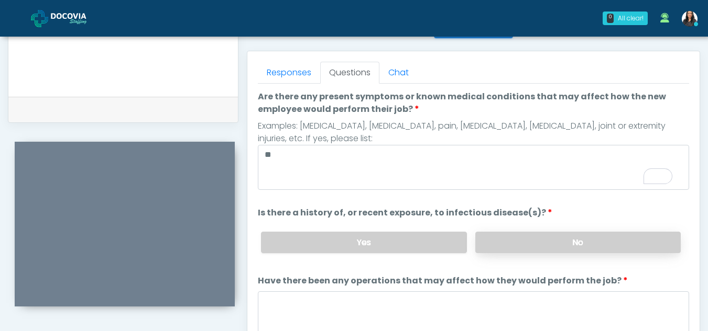
click at [529, 246] on label "No" at bounding box center [577, 242] width 205 height 21
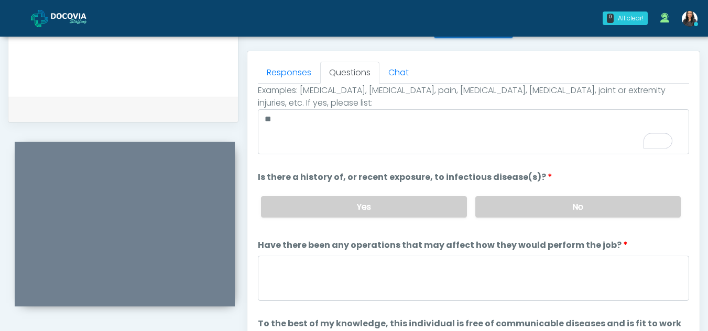
scroll to position [90, 0]
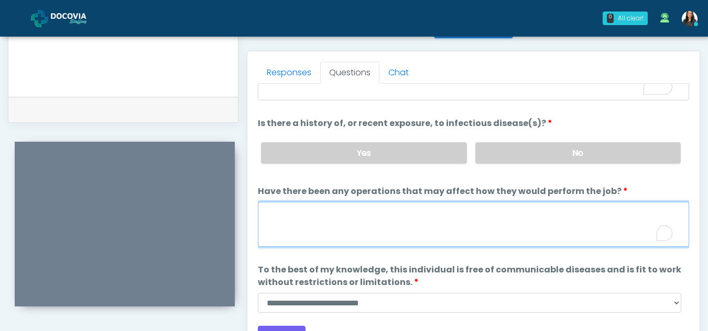
click at [351, 229] on textarea "Have there been any operations that may affect how they would perform the job?" at bounding box center [473, 224] width 431 height 45
type textarea "**"
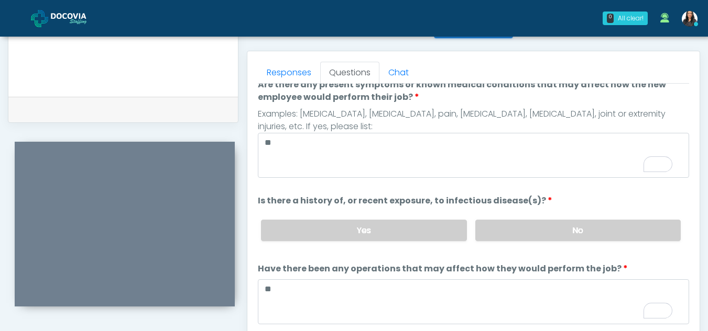
scroll to position [0, 0]
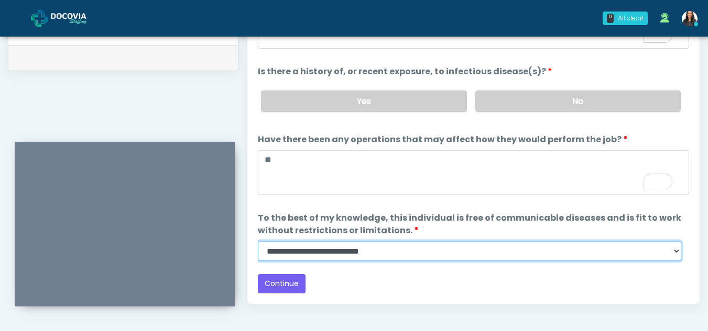
click at [676, 251] on select "**********" at bounding box center [469, 251] width 423 height 20
select select "******"
click at [258, 241] on select "**********" at bounding box center [469, 251] width 423 height 20
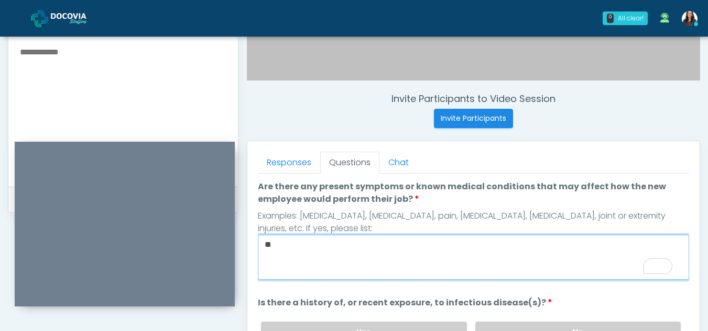
click at [299, 260] on textarea "**" at bounding box center [473, 257] width 431 height 45
type textarea "*"
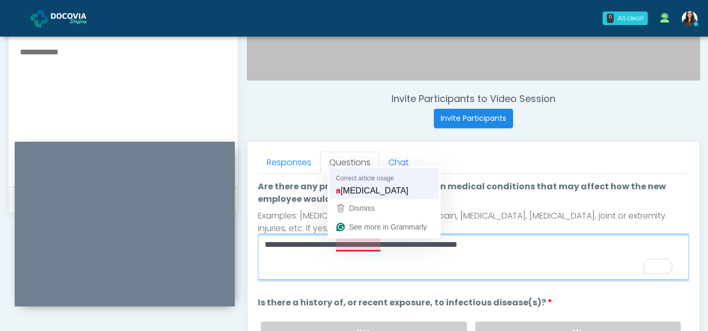
type textarea "**********"
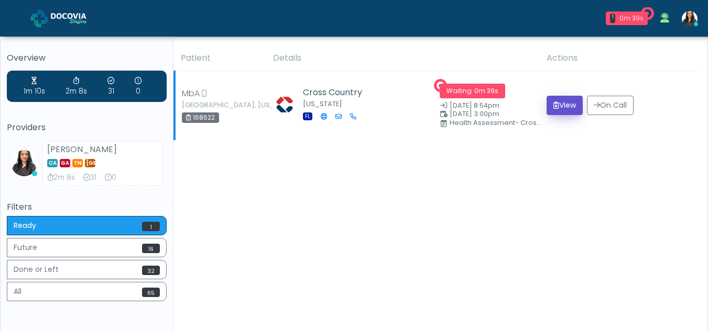
click at [571, 100] on button "View" at bounding box center [564, 105] width 36 height 19
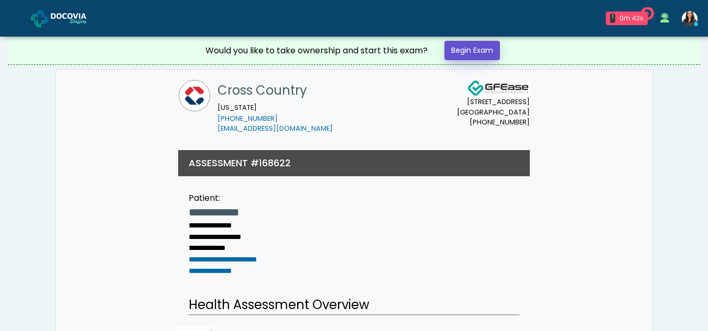
click at [484, 49] on link "Begin Exam" at bounding box center [472, 50] width 56 height 19
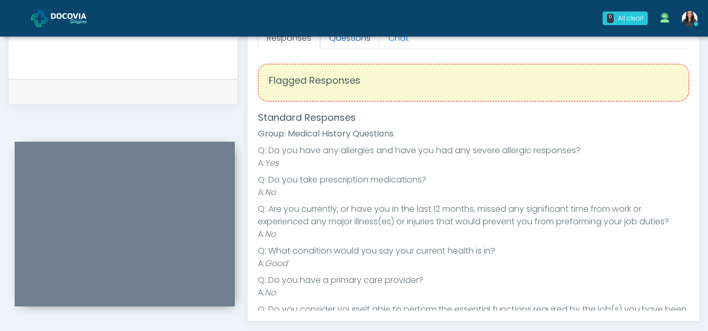
click at [359, 42] on link "Questions" at bounding box center [349, 38] width 59 height 22
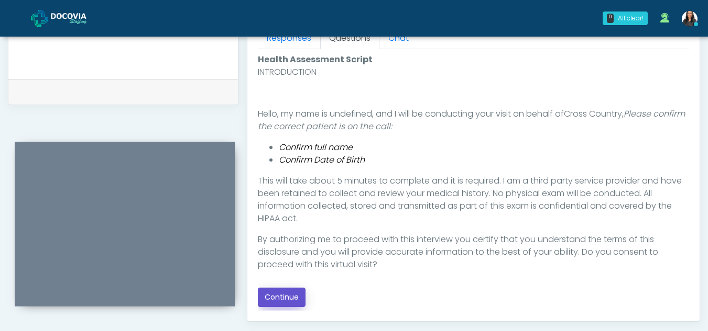
click at [290, 296] on button "Continue" at bounding box center [282, 297] width 48 height 19
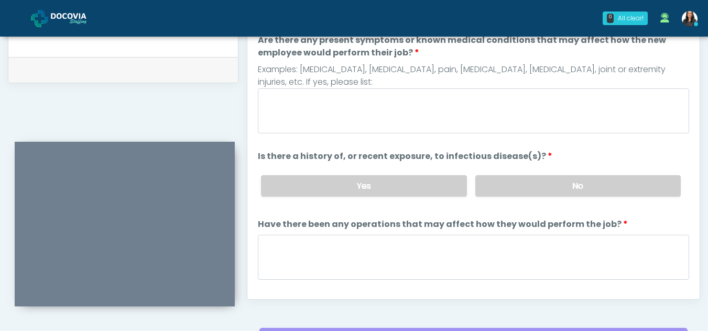
scroll to position [445, 0]
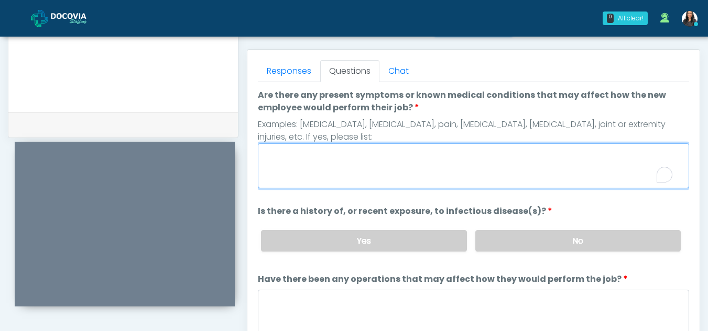
click at [423, 152] on textarea "Are there any present symptoms or known medical conditions that may affect how …" at bounding box center [473, 165] width 431 height 45
type textarea "**"
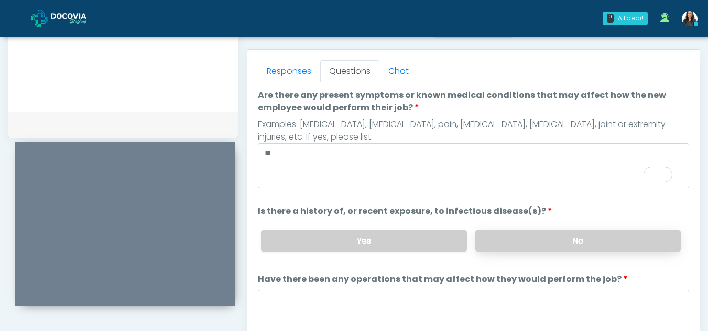
click at [632, 240] on label "No" at bounding box center [577, 240] width 205 height 21
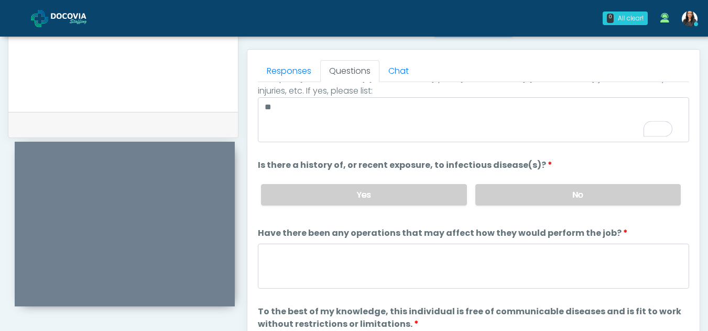
scroll to position [90, 0]
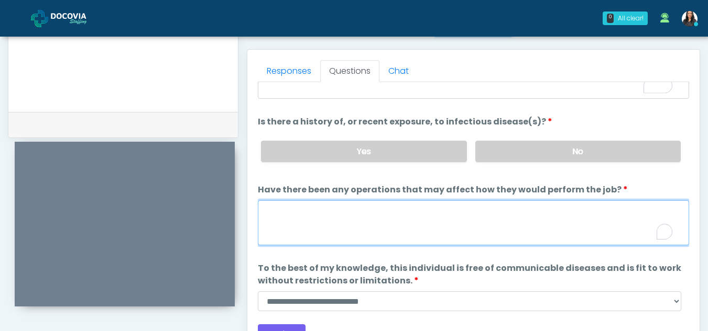
click at [394, 212] on textarea "Have there been any operations that may affect how they would perform the job?" at bounding box center [473, 223] width 431 height 45
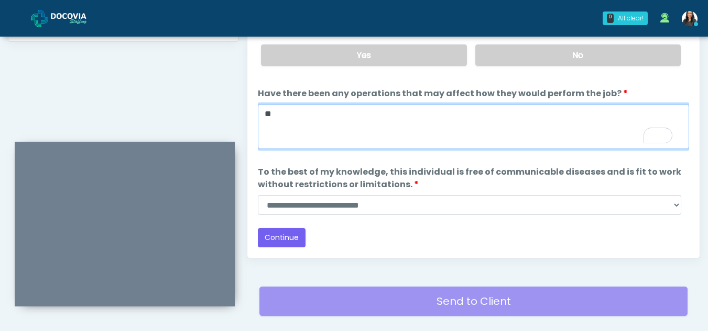
scroll to position [543, 0]
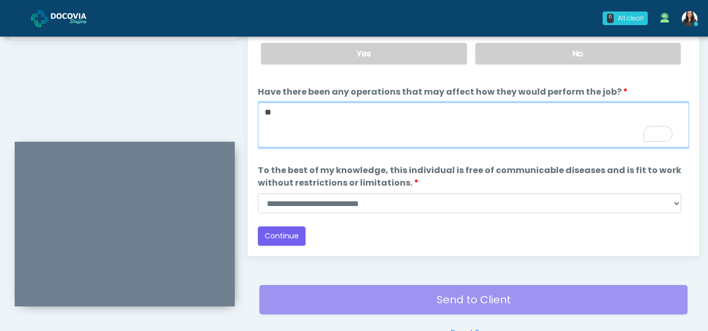
type textarea "**"
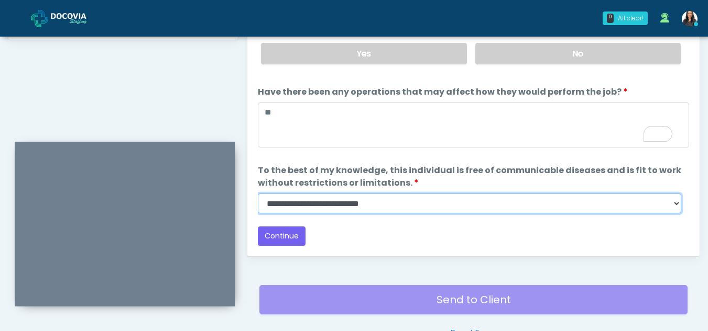
click at [672, 206] on select "**********" at bounding box center [469, 204] width 423 height 20
select select "******"
click at [258, 194] on select "**********" at bounding box center [469, 204] width 423 height 20
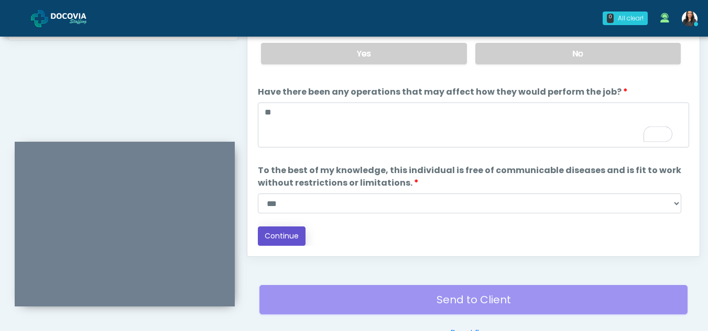
click at [275, 237] on button "Continue" at bounding box center [282, 236] width 48 height 19
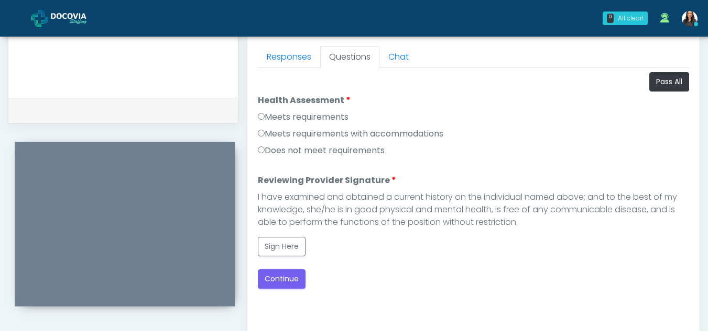
scroll to position [446, 0]
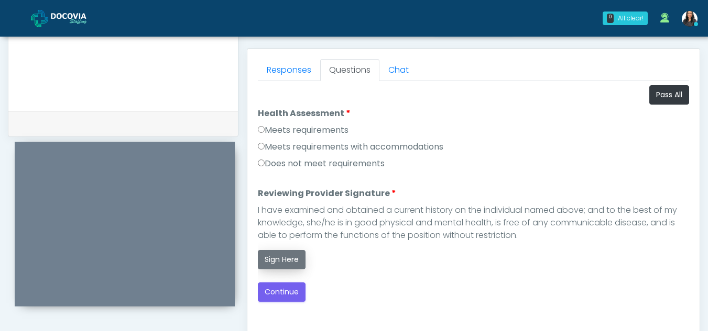
click at [283, 262] on button "Sign Here" at bounding box center [282, 259] width 48 height 19
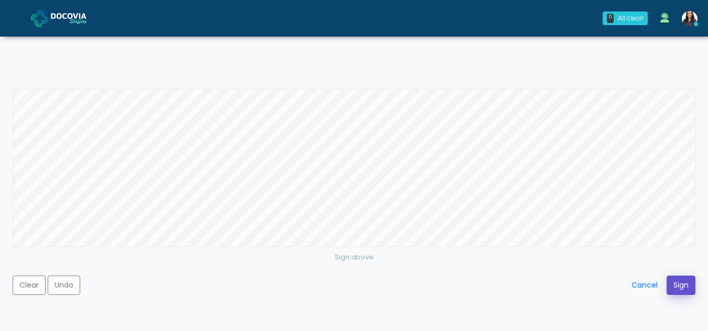
click at [684, 282] on button "Sign" at bounding box center [680, 285] width 29 height 19
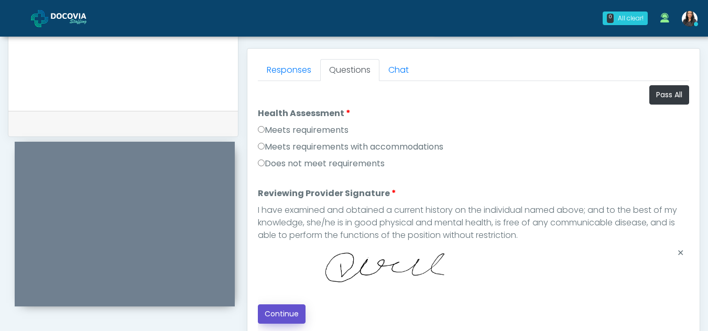
click at [290, 312] on button "Continue" at bounding box center [282, 314] width 48 height 19
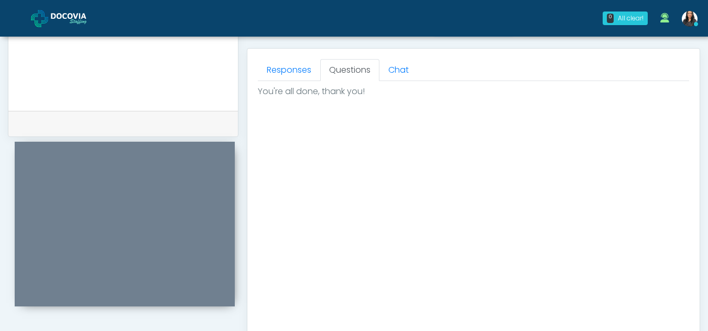
scroll to position [628, 0]
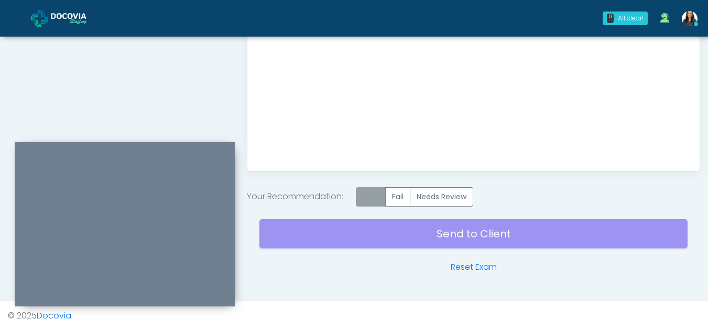
click at [369, 197] on label "Pass" at bounding box center [371, 196] width 30 height 19
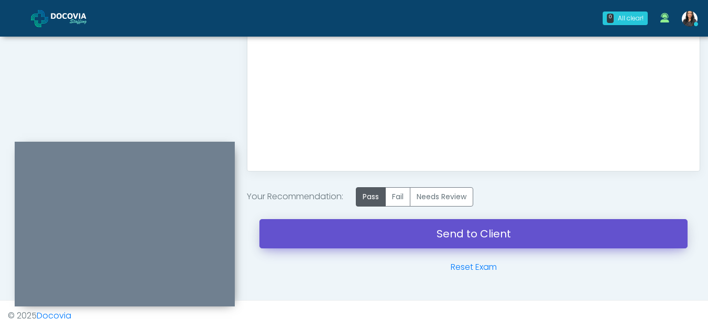
click at [447, 232] on link "Send to Client" at bounding box center [473, 233] width 428 height 29
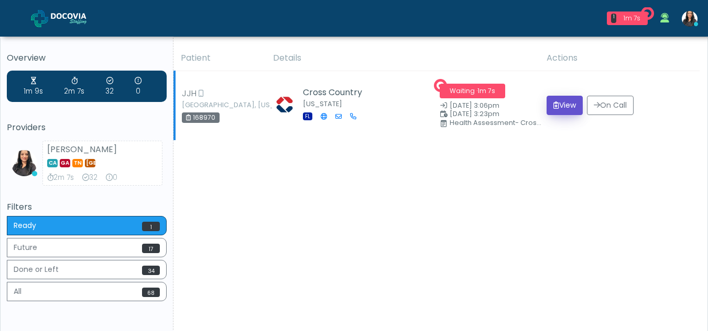
click at [559, 103] on button "View" at bounding box center [564, 105] width 36 height 19
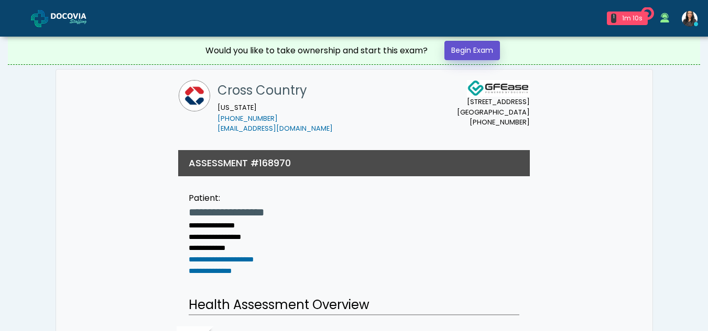
click at [484, 48] on link "Begin Exam" at bounding box center [472, 50] width 56 height 19
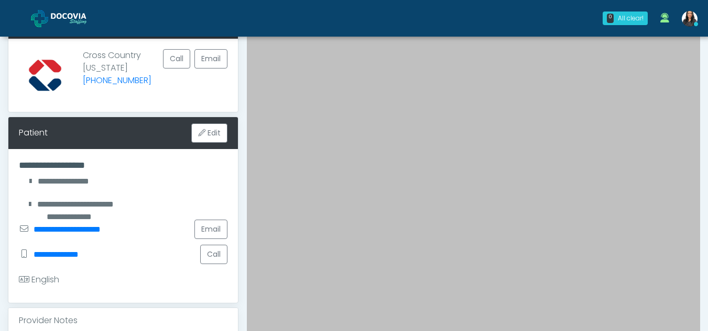
scroll to position [72, 0]
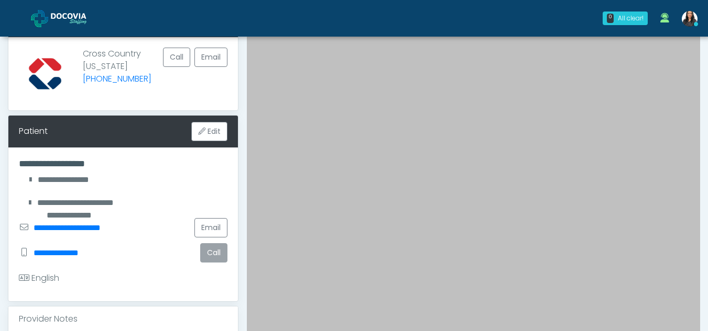
click at [212, 251] on button "Call" at bounding box center [213, 253] width 27 height 19
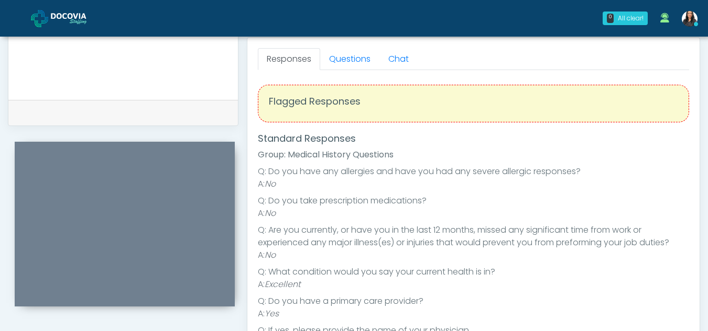
scroll to position [439, 0]
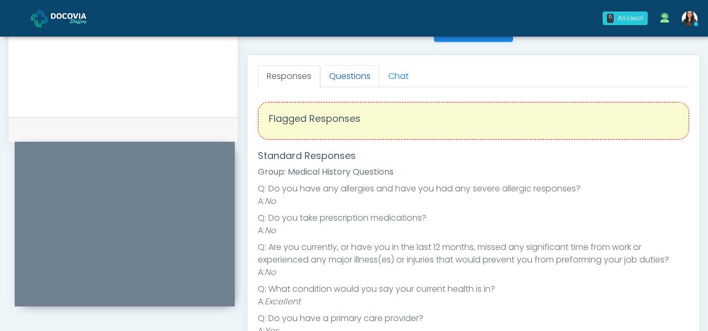
click at [346, 71] on link "Questions" at bounding box center [349, 76] width 59 height 22
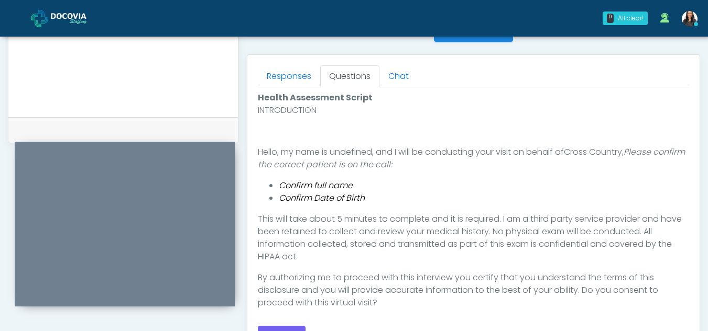
scroll to position [474, 0]
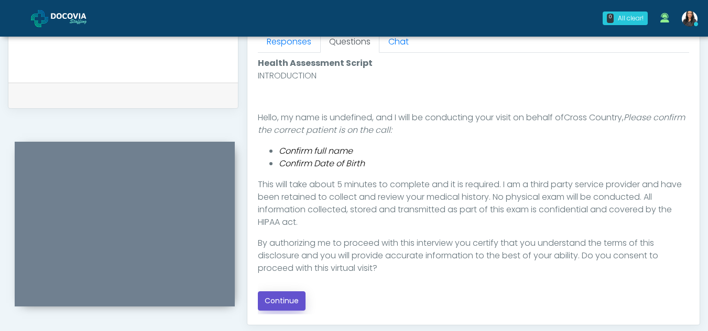
click at [275, 304] on button "Continue" at bounding box center [282, 301] width 48 height 19
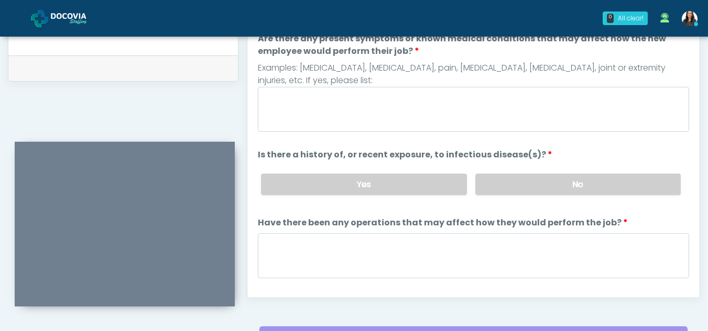
scroll to position [500, 0]
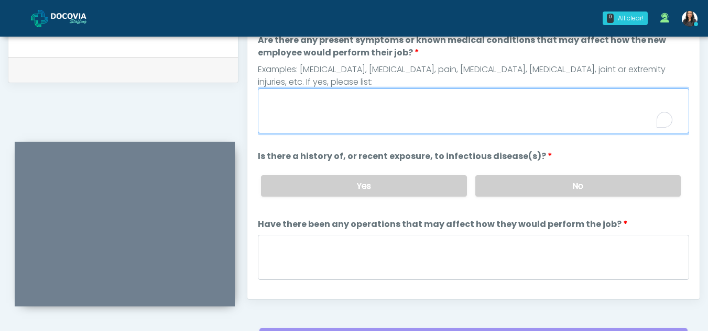
click at [330, 107] on textarea "Are there any present symptoms or known medical conditions that may affect how …" at bounding box center [473, 111] width 431 height 45
type textarea "**"
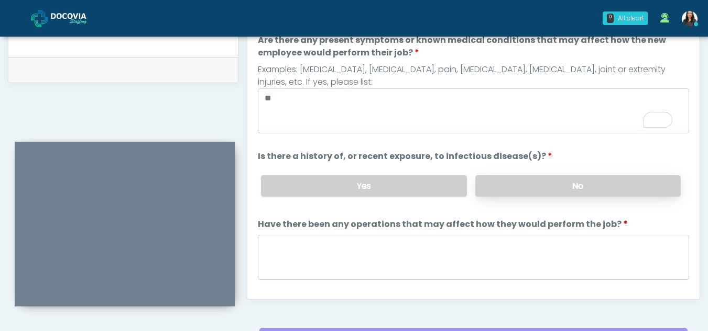
click at [562, 180] on label "No" at bounding box center [577, 185] width 205 height 21
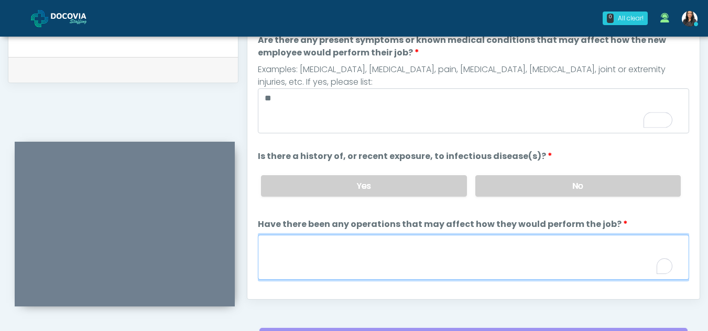
click at [334, 265] on textarea "Have there been any operations that may affect how they would perform the job?" at bounding box center [473, 257] width 431 height 45
type textarea "**"
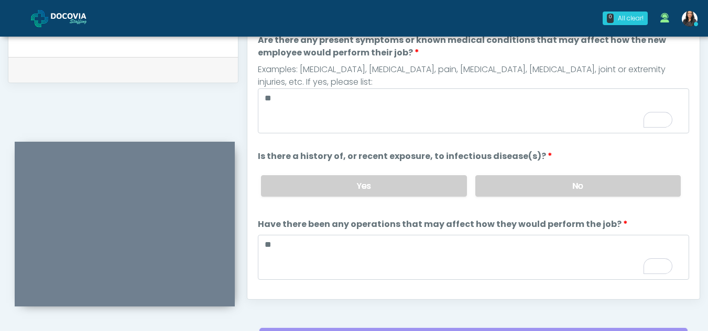
scroll to position [90, 0]
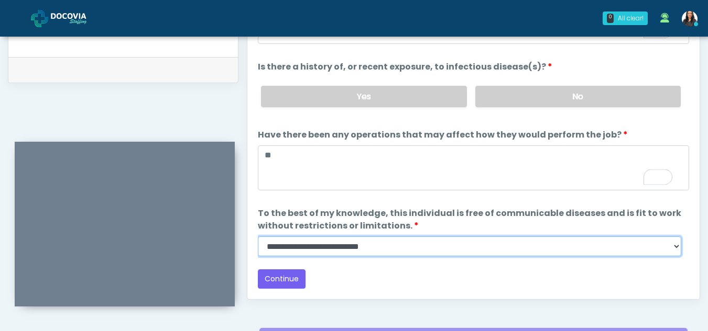
click at [677, 250] on select "**********" at bounding box center [469, 247] width 423 height 20
select select "******"
click at [258, 237] on select "**********" at bounding box center [469, 247] width 423 height 20
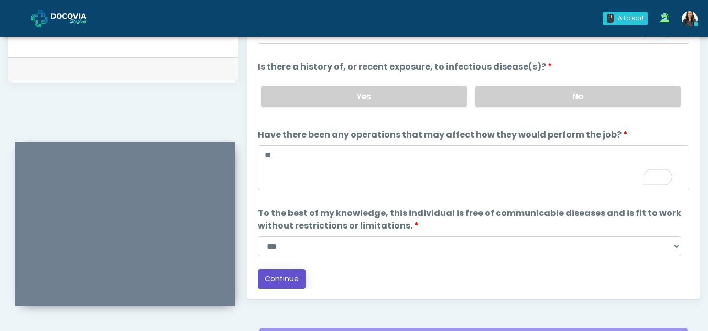
click at [277, 273] on button "Continue" at bounding box center [282, 279] width 48 height 19
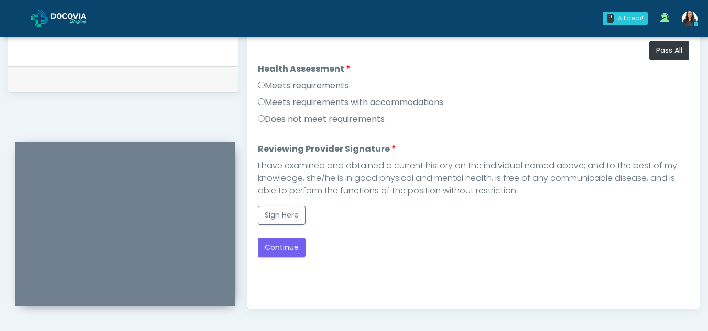
scroll to position [470, 0]
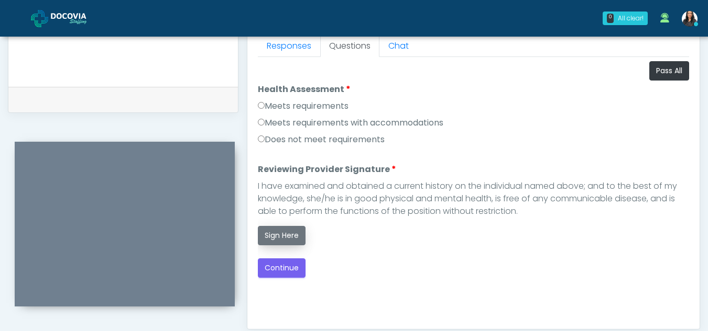
click at [292, 241] on button "Sign Here" at bounding box center [282, 235] width 48 height 19
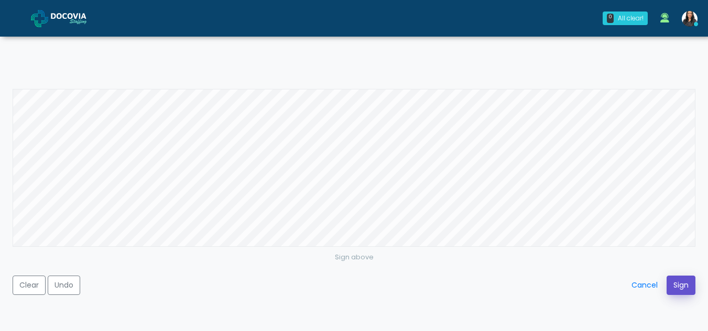
click at [677, 289] on button "Sign" at bounding box center [680, 285] width 29 height 19
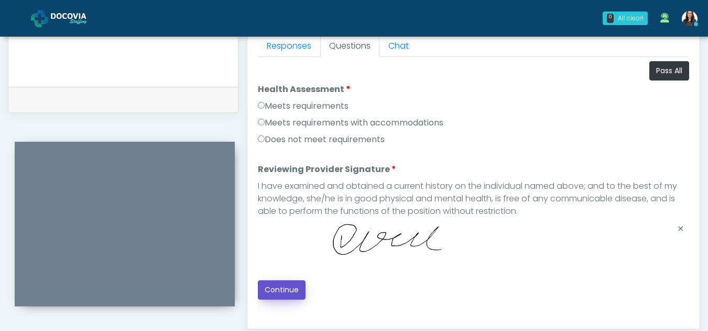
click at [282, 292] on button "Continue" at bounding box center [282, 290] width 48 height 19
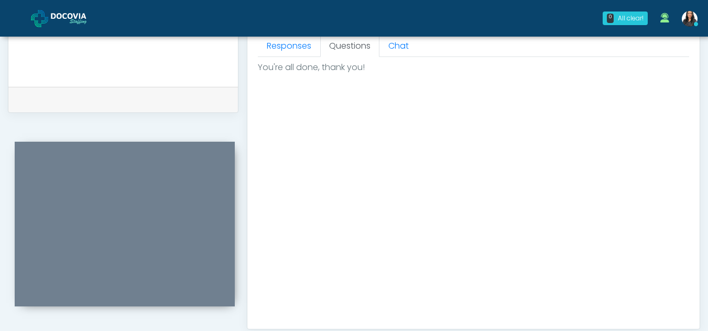
scroll to position [628, 0]
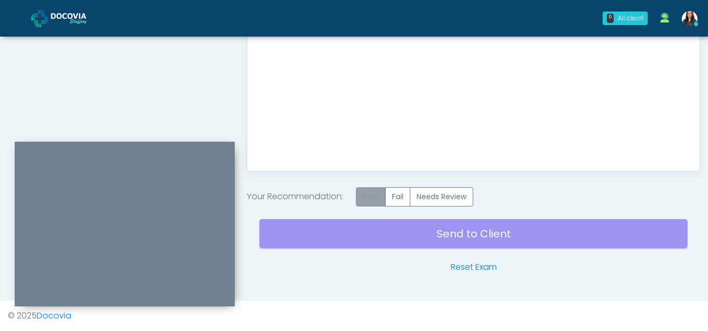
click at [373, 197] on label "Pass" at bounding box center [371, 196] width 30 height 19
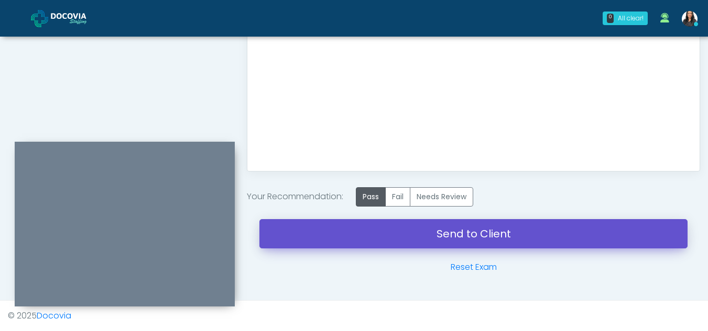
click at [452, 232] on link "Send to Client" at bounding box center [473, 233] width 428 height 29
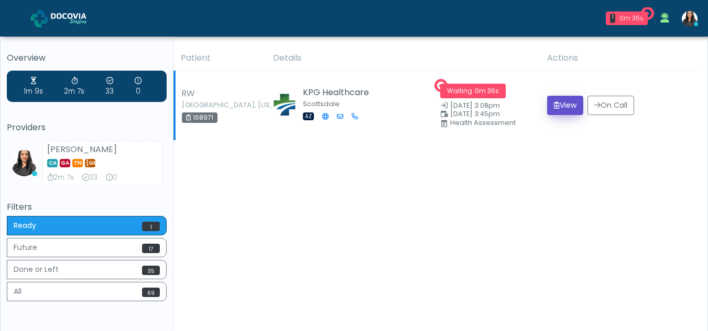
click at [565, 106] on button "View" at bounding box center [565, 105] width 36 height 19
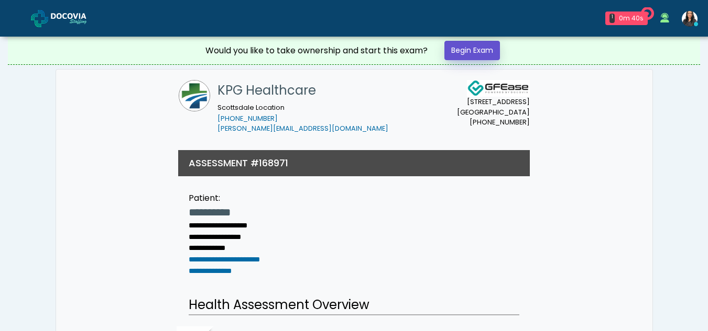
click at [470, 50] on link "Begin Exam" at bounding box center [472, 50] width 56 height 19
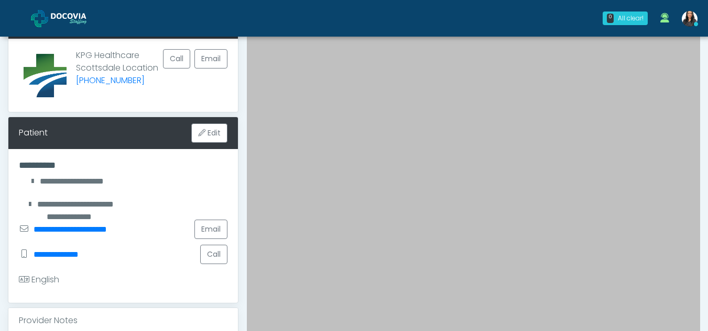
scroll to position [92, 0]
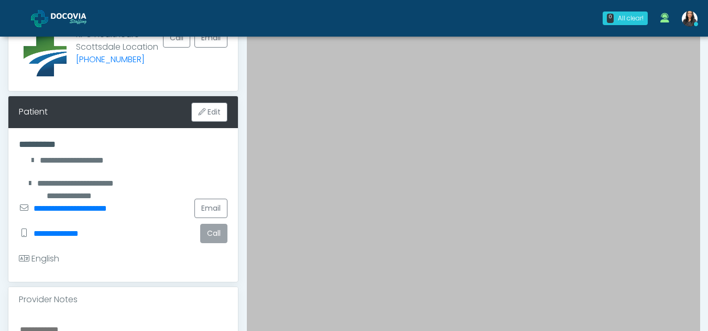
click at [219, 232] on button "Call" at bounding box center [213, 233] width 27 height 19
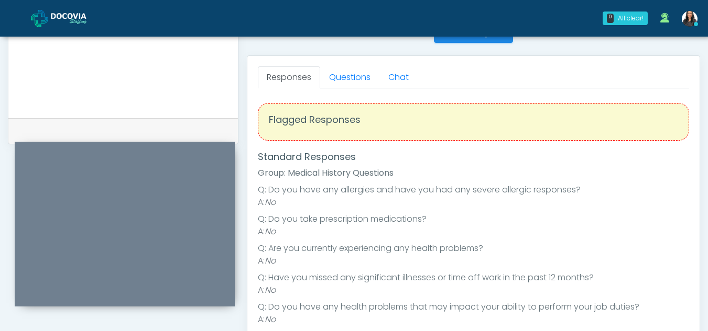
scroll to position [434, 0]
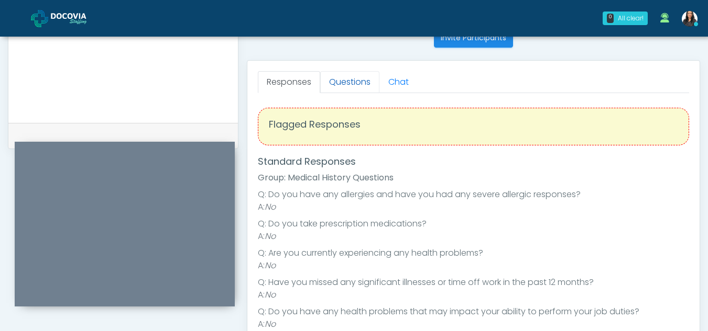
click at [368, 80] on link "Questions" at bounding box center [349, 82] width 59 height 22
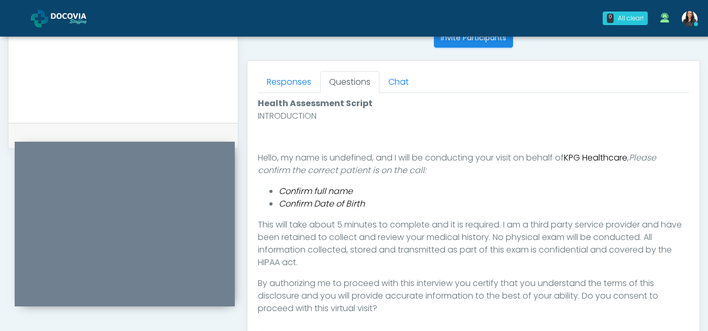
scroll to position [565, 0]
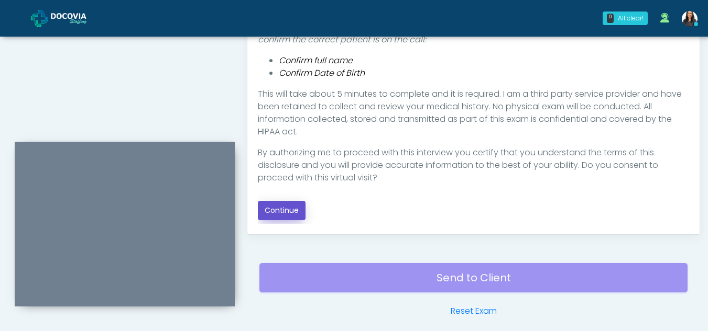
click at [299, 210] on button "Continue" at bounding box center [282, 210] width 48 height 19
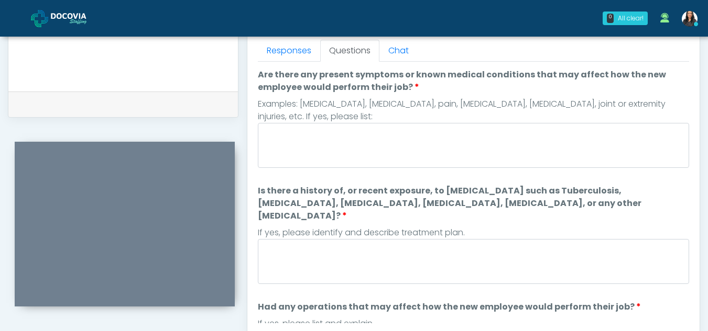
scroll to position [462, 0]
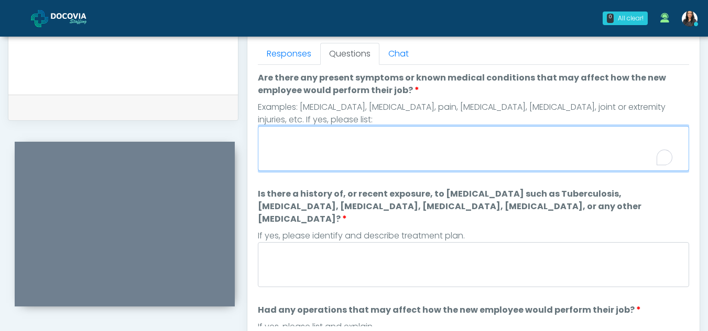
click at [327, 153] on textarea "Are there any present symptoms or known medical conditions that may affect how …" at bounding box center [473, 148] width 431 height 45
type textarea "**"
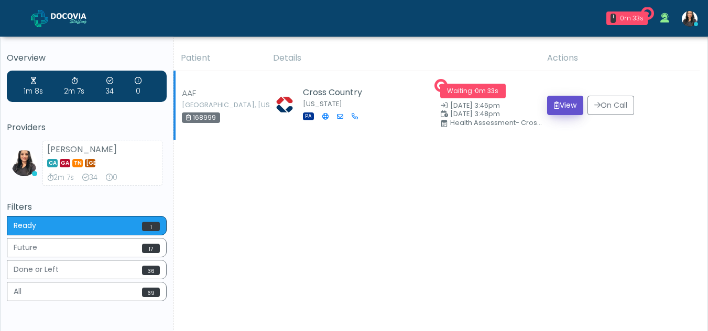
click at [565, 103] on button "View" at bounding box center [565, 105] width 36 height 19
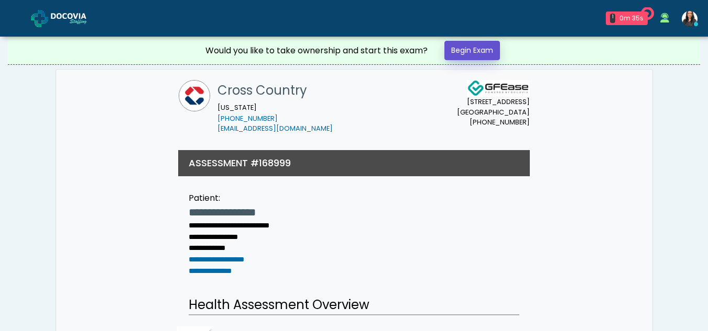
click at [480, 50] on link "Begin Exam" at bounding box center [472, 50] width 56 height 19
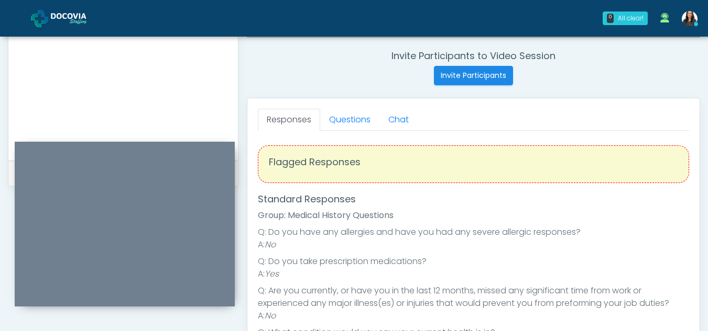
scroll to position [391, 0]
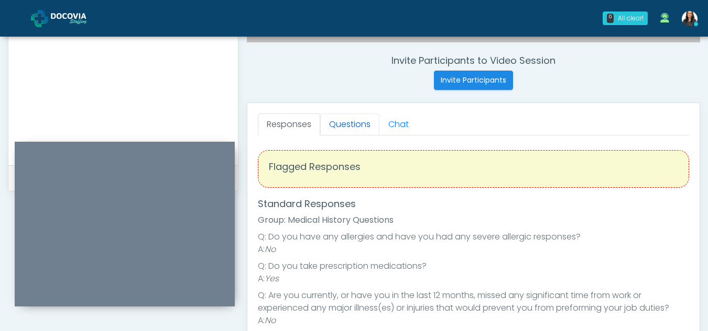
click at [346, 132] on link "Questions" at bounding box center [349, 125] width 59 height 22
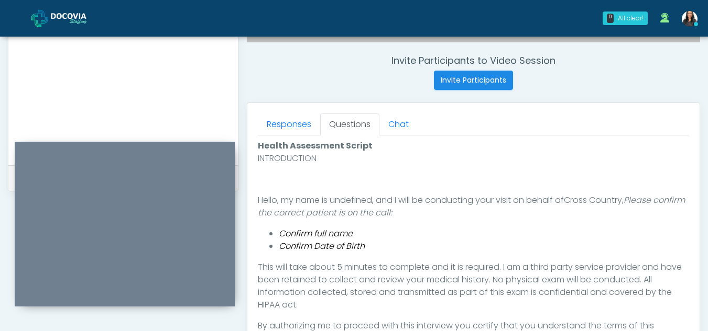
scroll to position [529, 0]
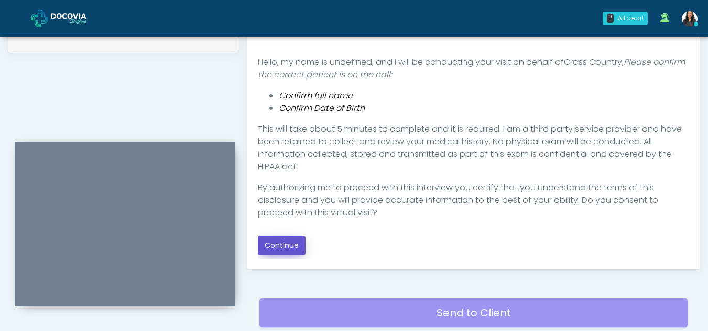
click at [274, 249] on button "Continue" at bounding box center [282, 245] width 48 height 19
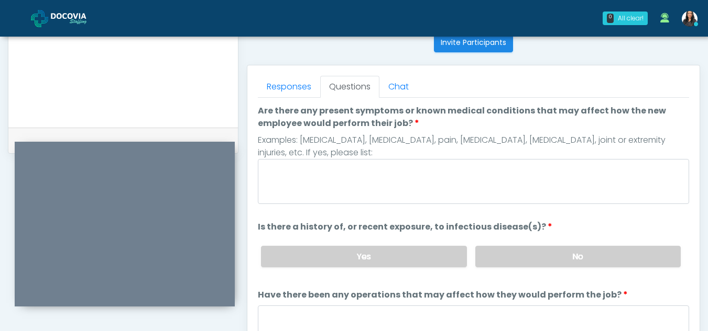
scroll to position [427, 0]
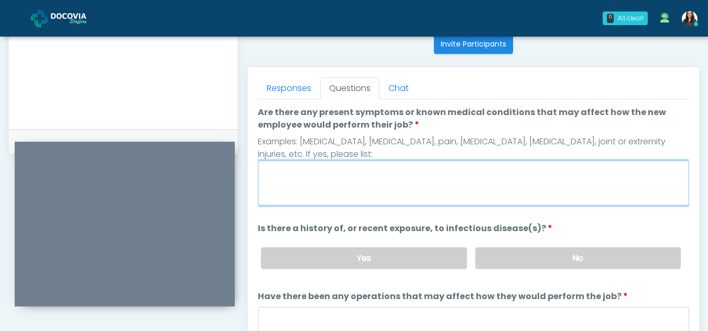
click at [384, 196] on textarea "Are there any present symptoms or known medical conditions that may affect how …" at bounding box center [473, 183] width 431 height 45
type textarea "**"
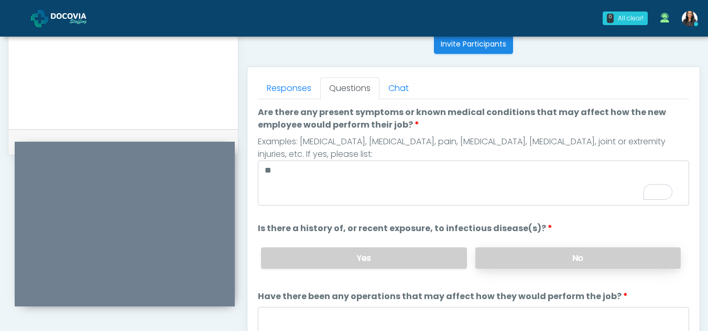
click at [567, 260] on label "No" at bounding box center [577, 258] width 205 height 21
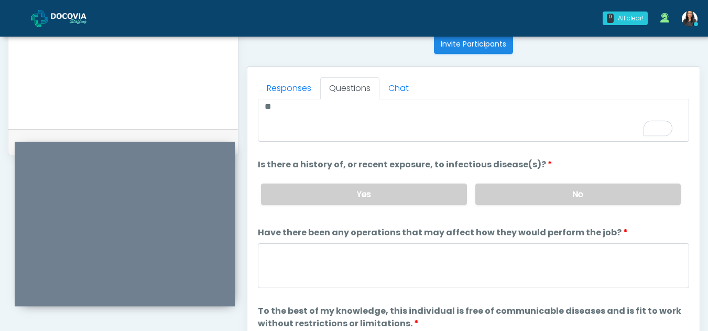
scroll to position [90, 0]
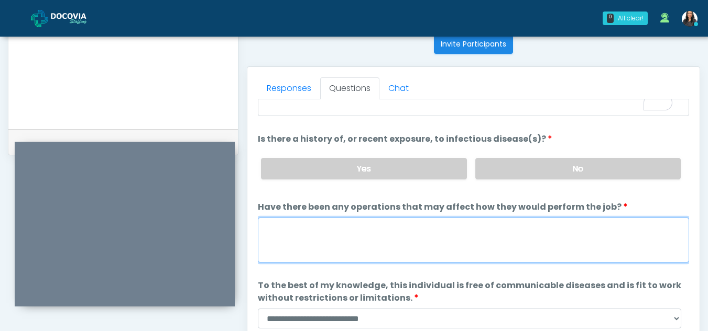
click at [339, 250] on textarea "Have there been any operations that may affect how they would perform the job?" at bounding box center [473, 240] width 431 height 45
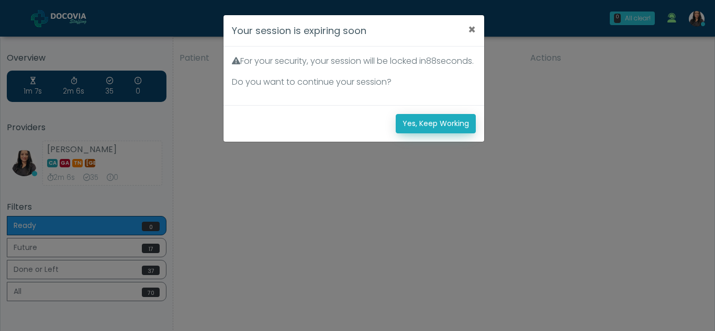
click at [435, 134] on button "Yes, Keep Working" at bounding box center [436, 123] width 80 height 19
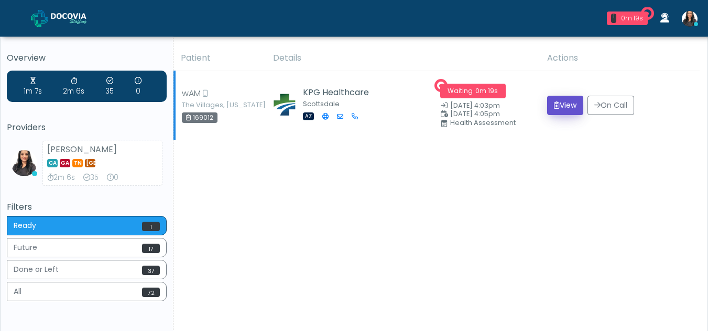
click at [563, 106] on button "View" at bounding box center [565, 105] width 36 height 19
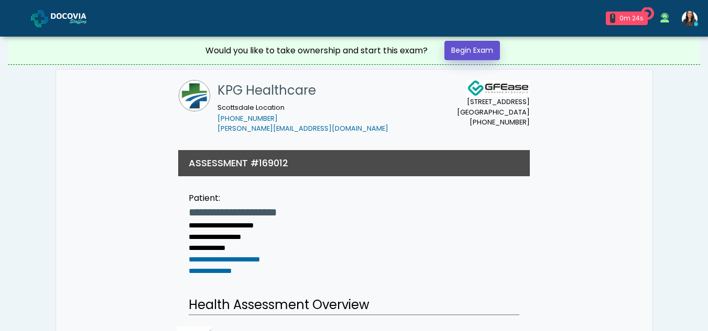
click at [485, 47] on link "Begin Exam" at bounding box center [472, 50] width 56 height 19
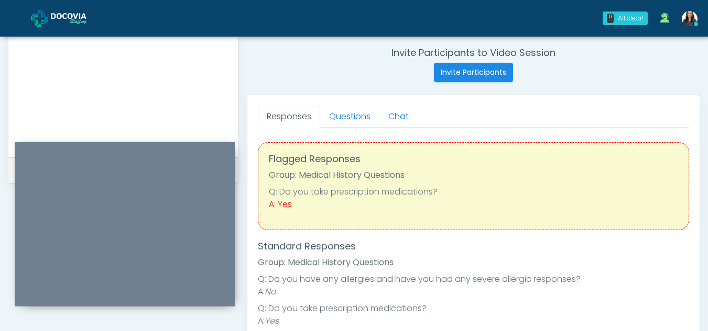
scroll to position [386, 0]
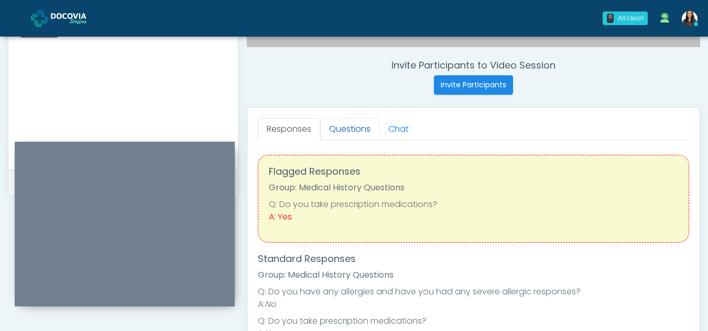
click at [355, 130] on link "Questions" at bounding box center [349, 129] width 59 height 22
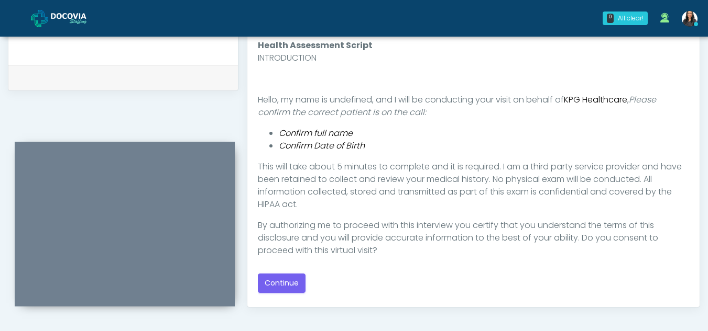
scroll to position [493, 0]
click at [293, 275] on button "Continue" at bounding box center [282, 281] width 48 height 19
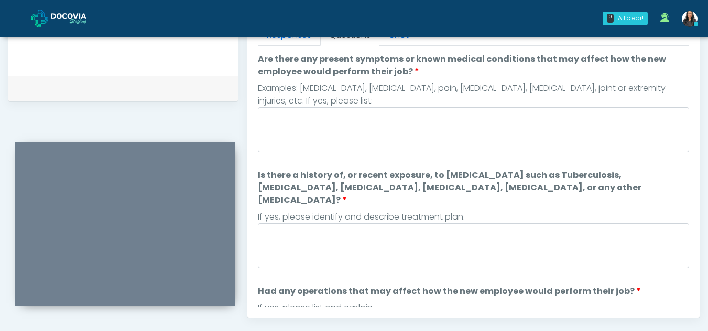
scroll to position [407, 0]
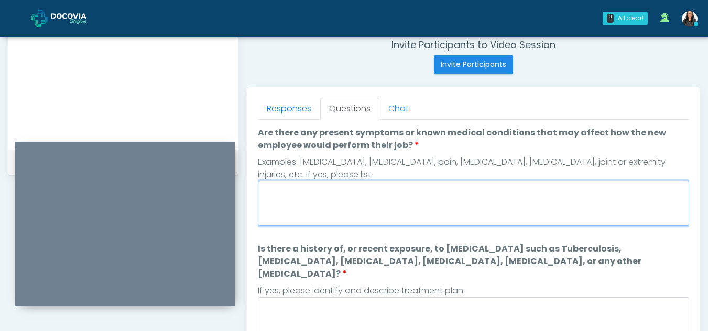
click at [344, 206] on textarea "Are there any present symptoms or known medical conditions that may affect how …" at bounding box center [473, 203] width 431 height 45
type textarea "**"
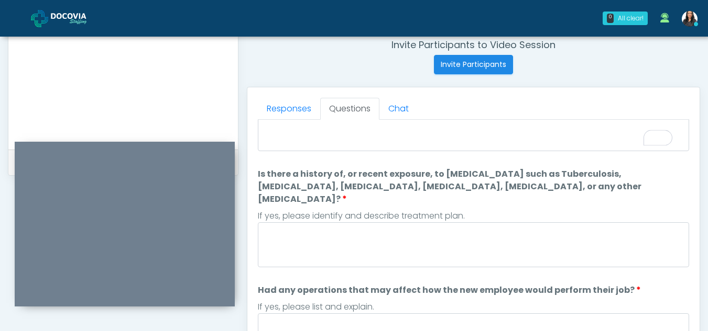
scroll to position [0, 0]
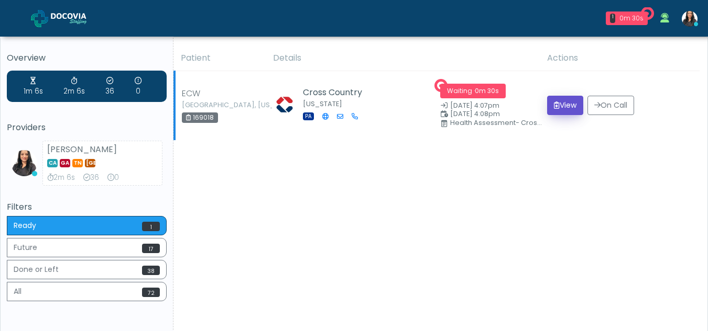
click at [570, 101] on button "View" at bounding box center [565, 105] width 36 height 19
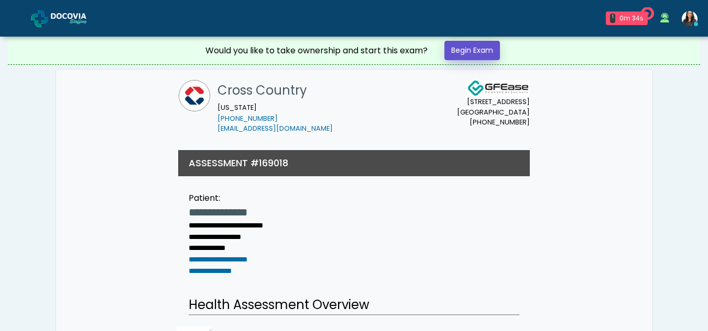
click at [470, 49] on link "Begin Exam" at bounding box center [472, 50] width 56 height 19
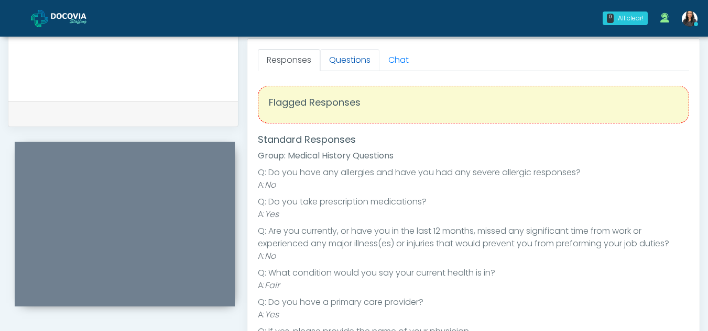
click at [350, 61] on link "Questions" at bounding box center [349, 60] width 59 height 22
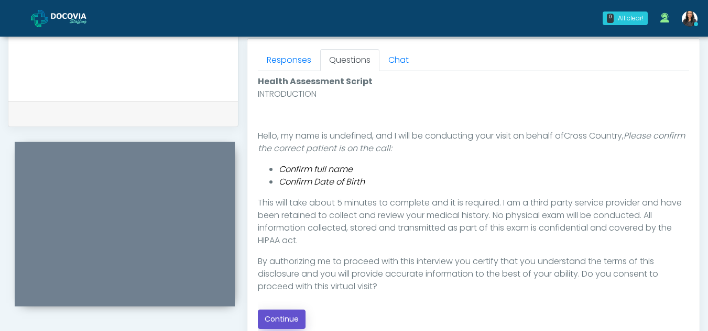
click at [290, 317] on button "Continue" at bounding box center [282, 319] width 48 height 19
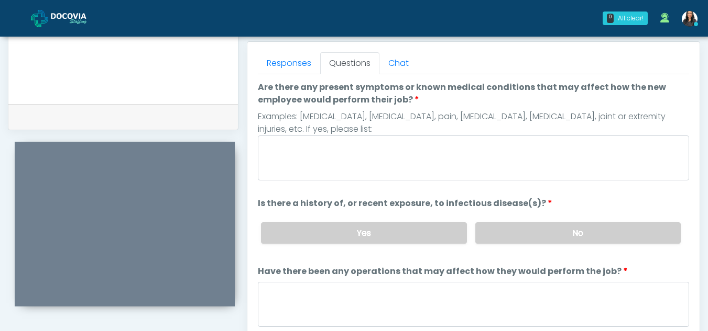
scroll to position [445, 0]
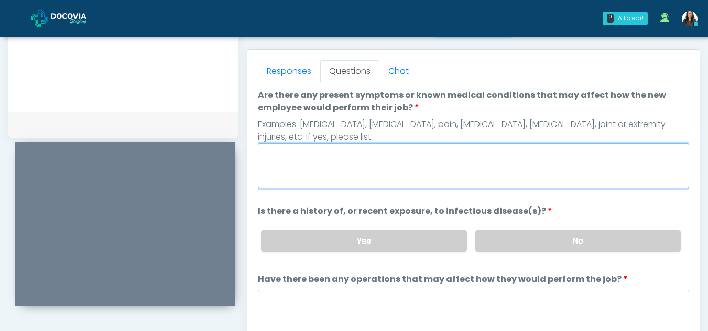
click at [347, 164] on textarea "Are there any present symptoms or known medical conditions that may affect how …" at bounding box center [473, 165] width 431 height 45
type textarea "**"
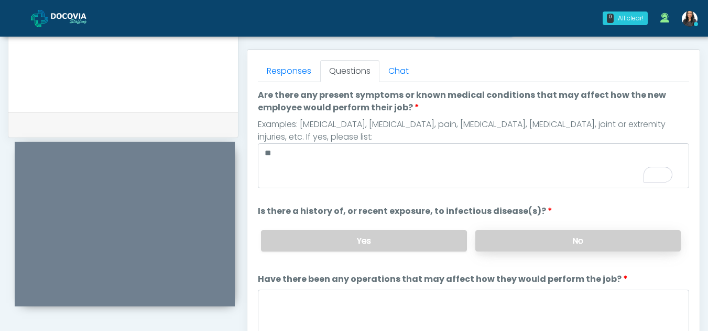
click at [601, 241] on label "No" at bounding box center [577, 240] width 205 height 21
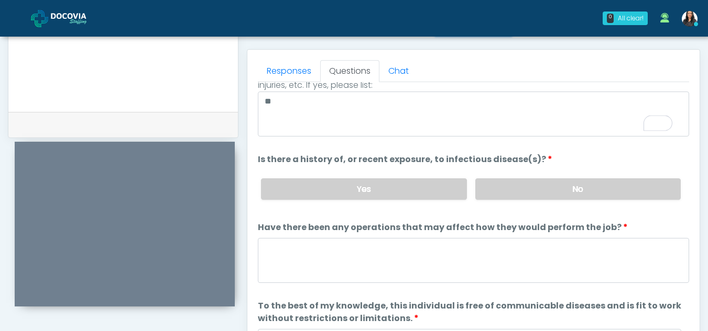
scroll to position [90, 0]
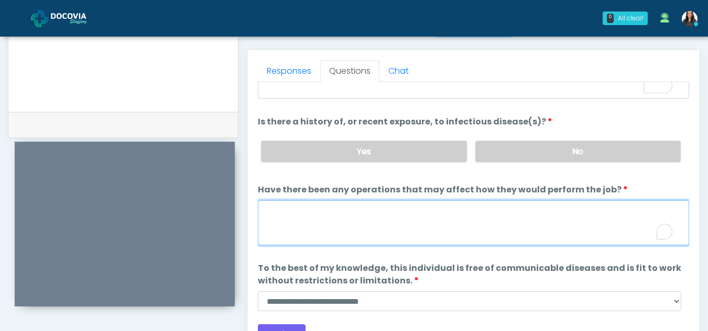
click at [305, 225] on textarea "Have there been any operations that may affect how they would perform the job?" at bounding box center [473, 223] width 431 height 45
type textarea "**"
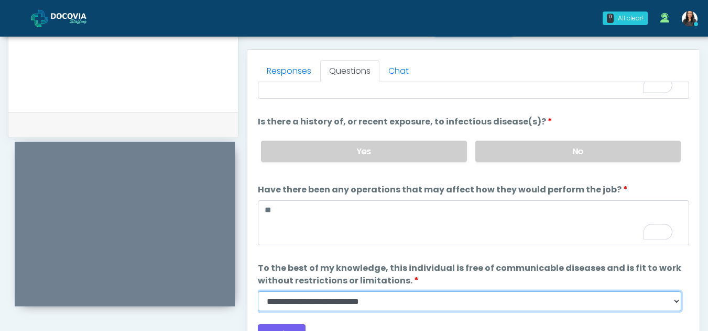
click at [673, 305] on select "**********" at bounding box center [469, 302] width 423 height 20
select select "******"
click at [258, 292] on select "**********" at bounding box center [469, 302] width 423 height 20
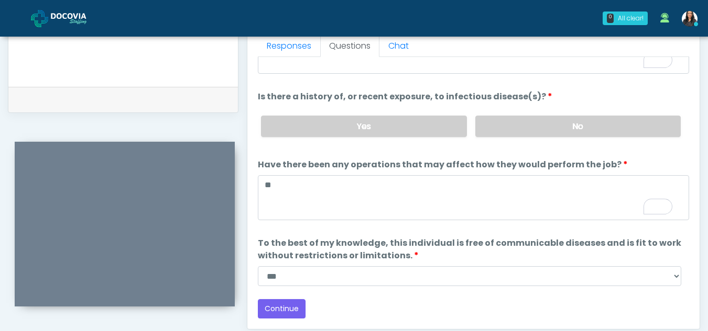
scroll to position [555, 0]
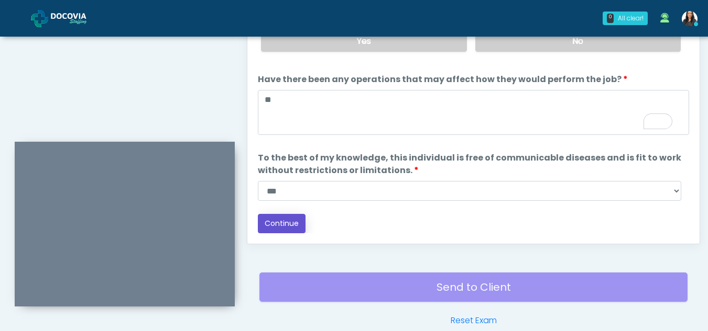
click at [296, 220] on button "Continue" at bounding box center [282, 223] width 48 height 19
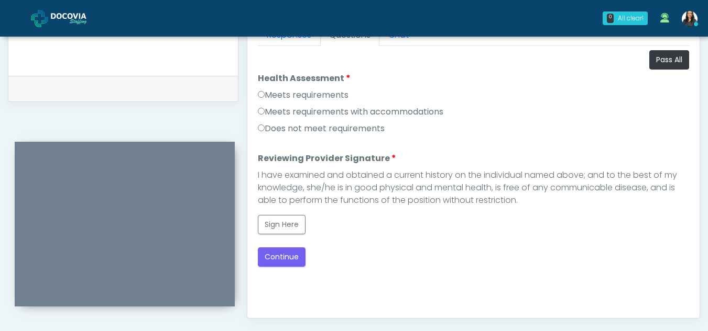
scroll to position [0, 0]
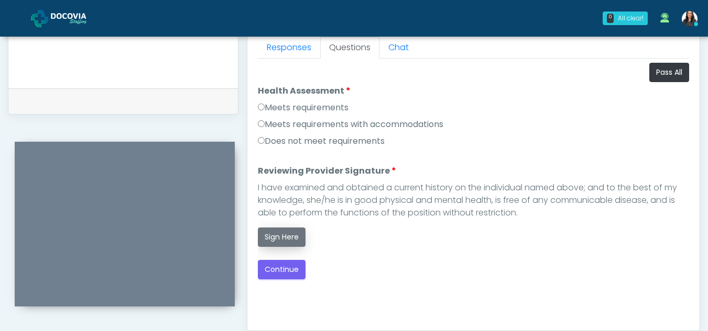
click at [280, 240] on button "Sign Here" at bounding box center [282, 237] width 48 height 19
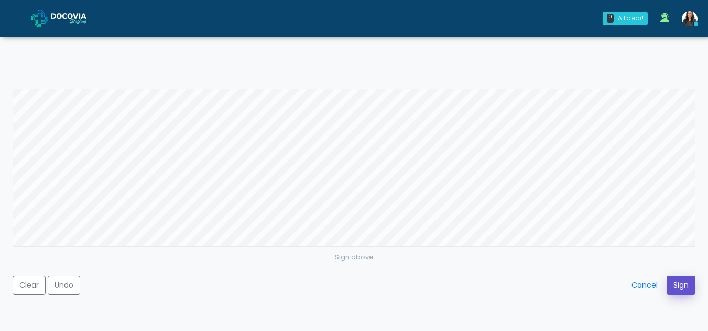
click at [683, 283] on button "Sign" at bounding box center [680, 285] width 29 height 19
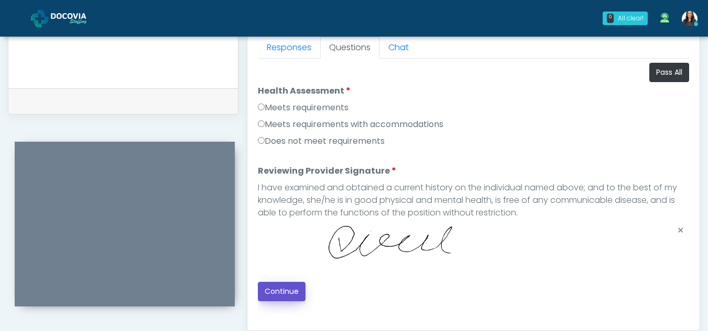
click at [285, 289] on button "Continue" at bounding box center [282, 291] width 48 height 19
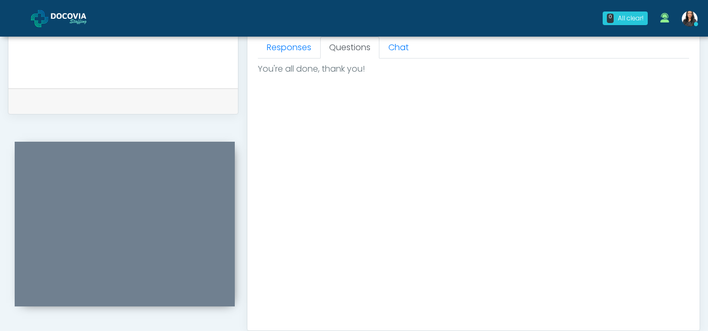
scroll to position [628, 0]
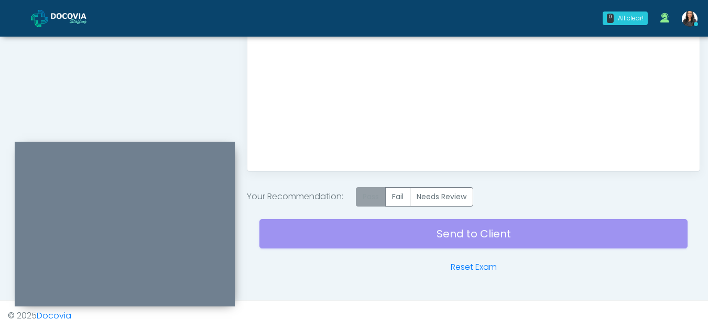
click at [364, 204] on label "Pass" at bounding box center [371, 196] width 30 height 19
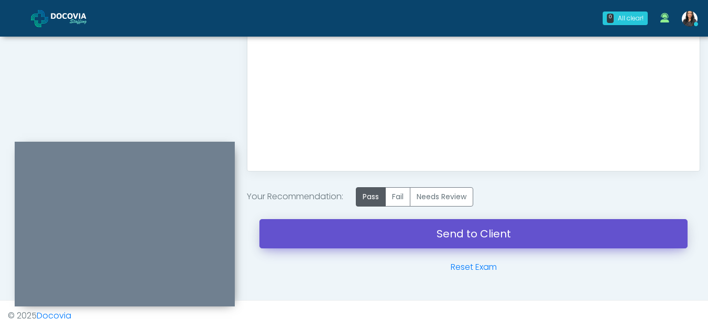
click at [435, 238] on link "Send to Client" at bounding box center [473, 233] width 428 height 29
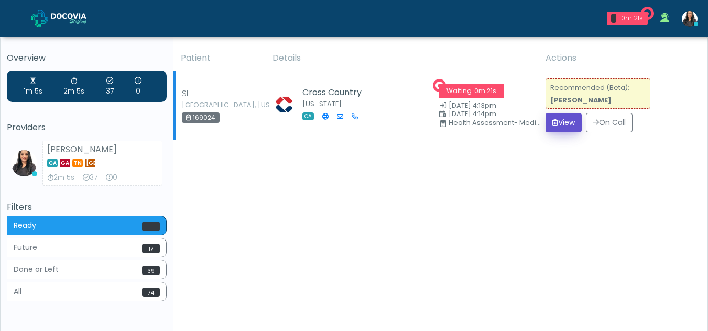
click at [552, 125] on icon "submit" at bounding box center [555, 122] width 6 height 7
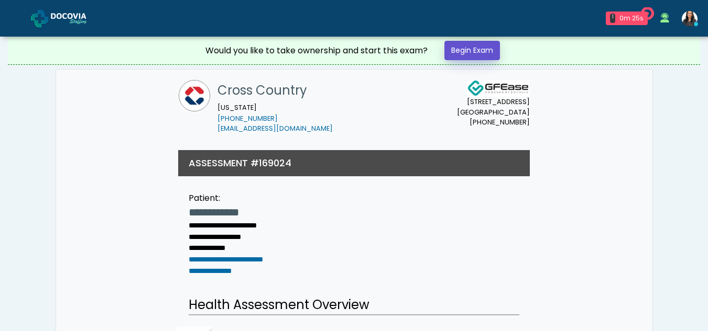
click at [471, 51] on link "Begin Exam" at bounding box center [472, 50] width 56 height 19
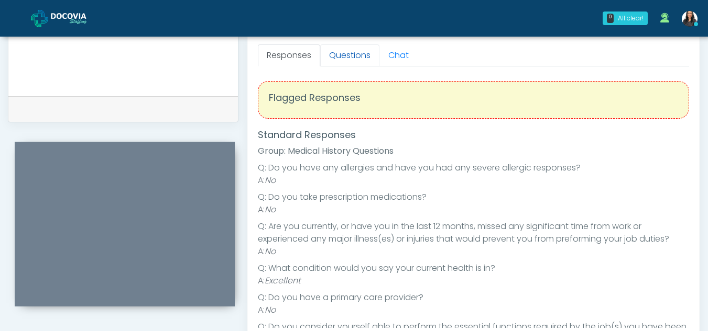
click at [346, 52] on link "Questions" at bounding box center [349, 56] width 59 height 22
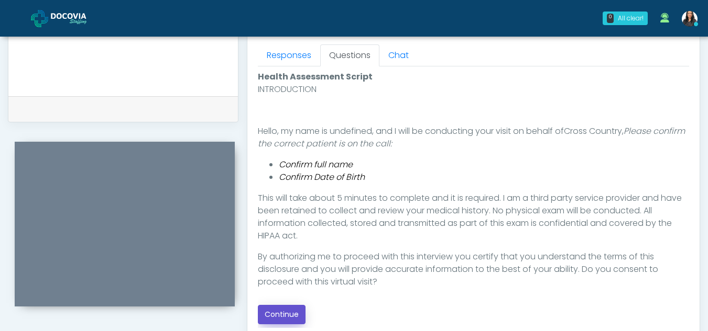
click at [286, 316] on button "Continue" at bounding box center [282, 314] width 48 height 19
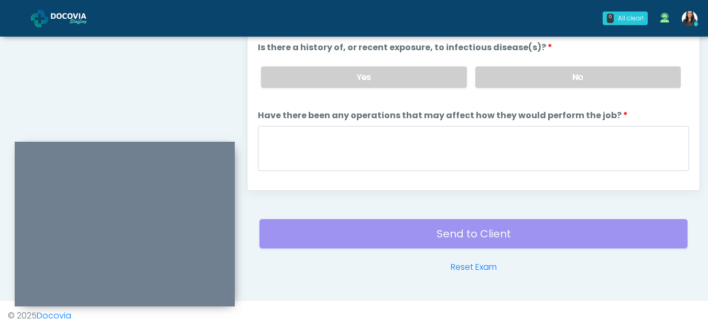
scroll to position [452, 0]
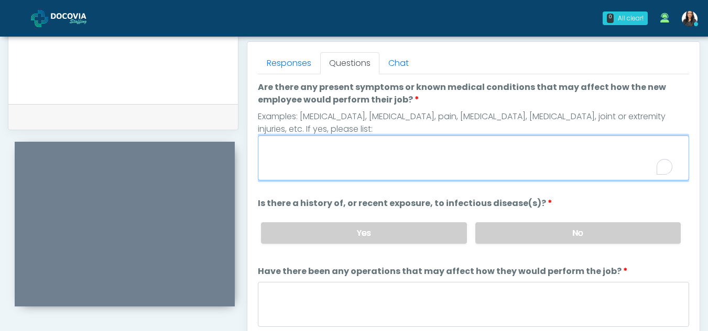
click at [330, 166] on textarea "Are there any present symptoms or known medical conditions that may affect how …" at bounding box center [473, 158] width 431 height 45
type textarea "**"
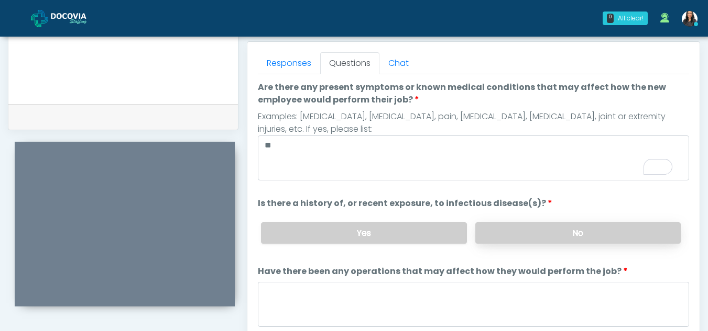
click at [596, 240] on label "No" at bounding box center [577, 233] width 205 height 21
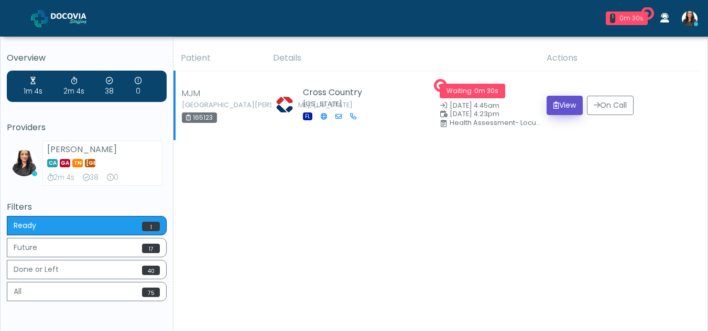
drag, startPoint x: 0, startPoint y: 0, endPoint x: 564, endPoint y: 100, distance: 572.8
click at [564, 100] on button "View" at bounding box center [564, 105] width 36 height 19
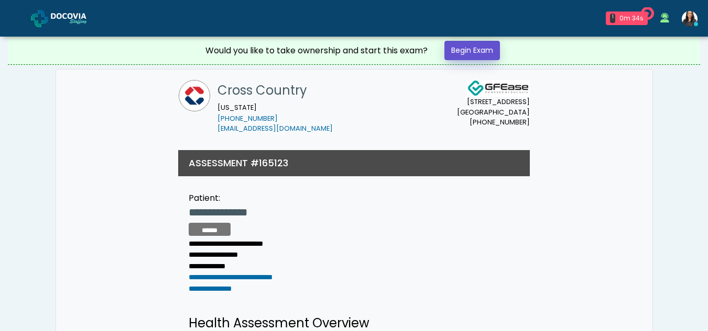
click at [471, 47] on link "Begin Exam" at bounding box center [472, 50] width 56 height 19
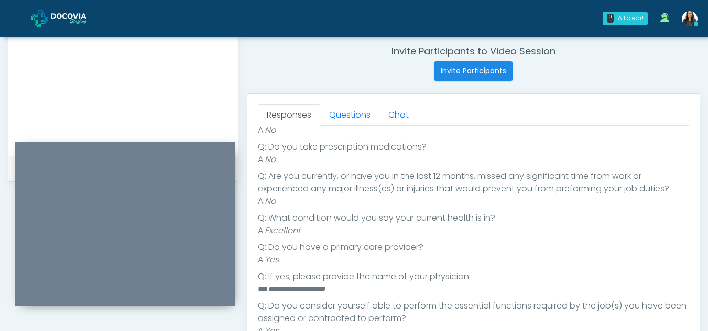
scroll to position [382, 0]
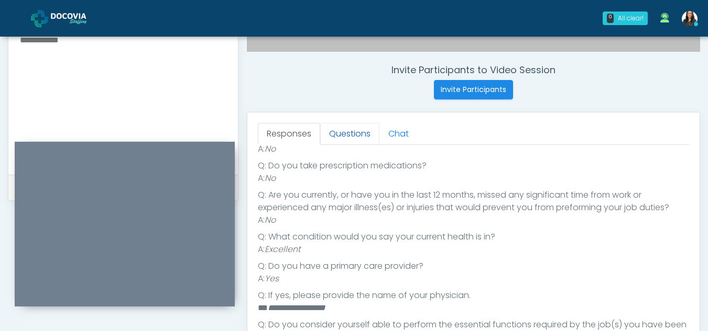
click at [351, 137] on link "Questions" at bounding box center [349, 134] width 59 height 22
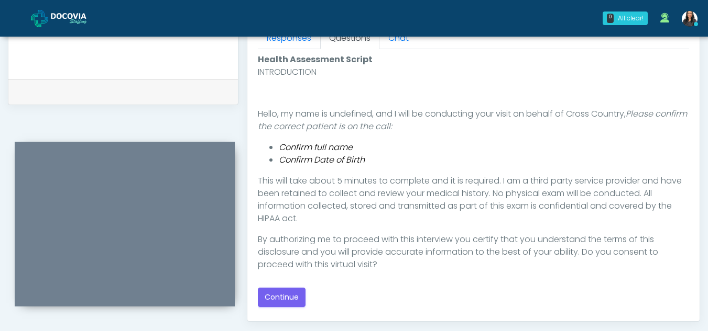
scroll to position [482, 0]
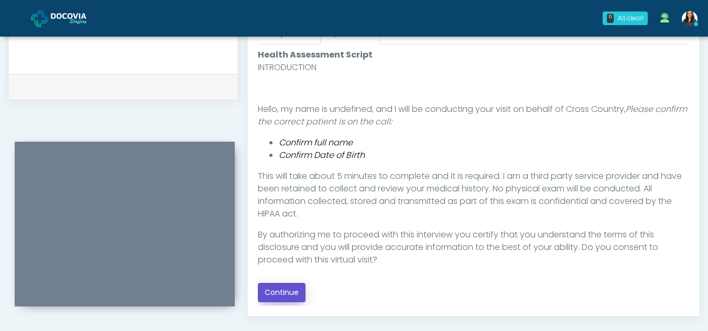
click at [289, 290] on button "Continue" at bounding box center [282, 292] width 48 height 19
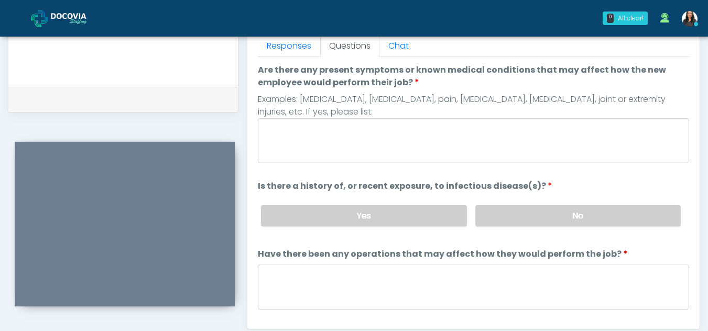
scroll to position [440, 0]
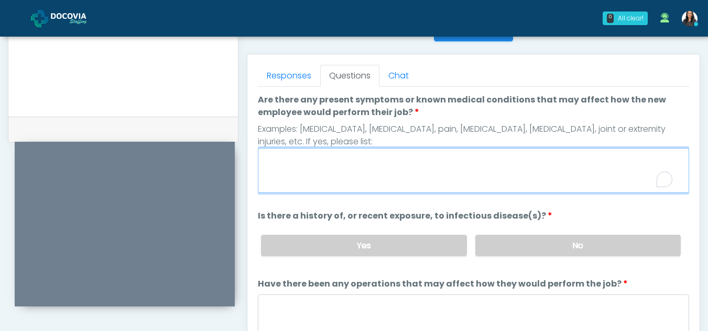
click at [333, 173] on textarea "Are there any present symptoms or known medical conditions that may affect how …" at bounding box center [473, 170] width 431 height 45
type textarea "**"
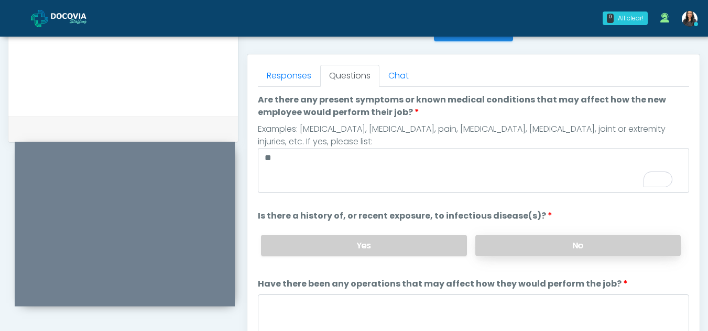
click at [618, 247] on label "No" at bounding box center [577, 245] width 205 height 21
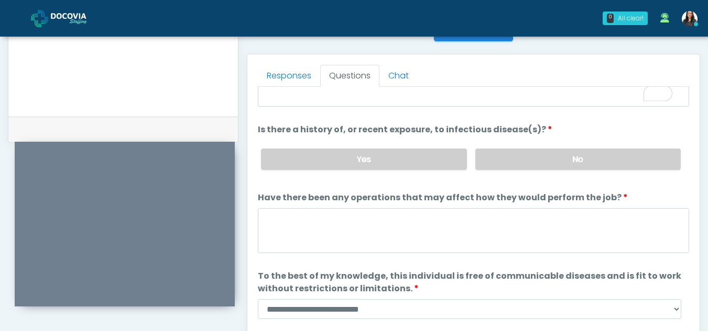
scroll to position [90, 0]
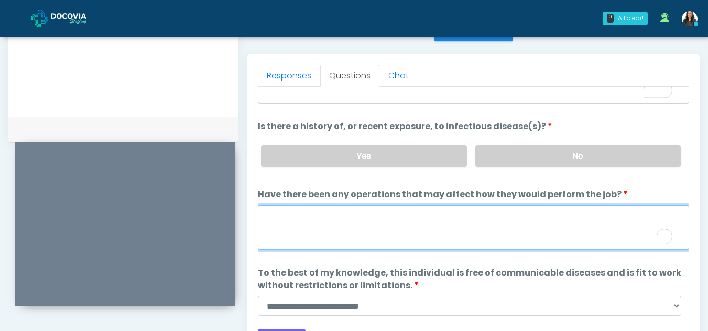
click at [358, 232] on textarea "Have there been any operations that may affect how they would perform the job?" at bounding box center [473, 227] width 431 height 45
type textarea "**"
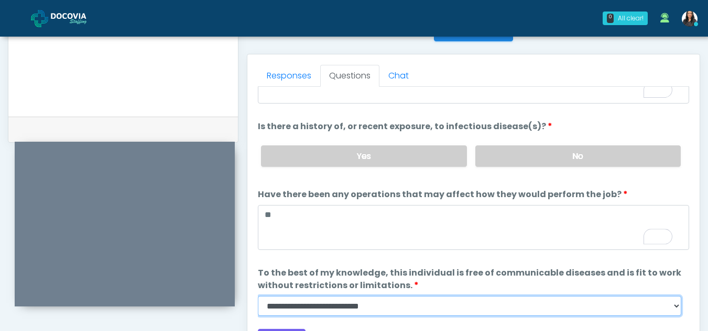
click at [673, 308] on select "**********" at bounding box center [469, 306] width 423 height 20
select select "******"
click at [258, 296] on select "**********" at bounding box center [469, 306] width 423 height 20
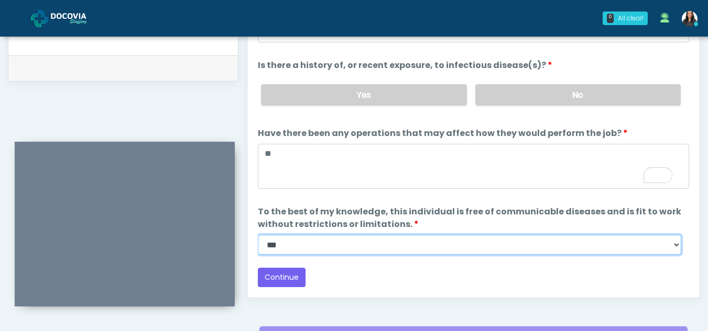
scroll to position [503, 0]
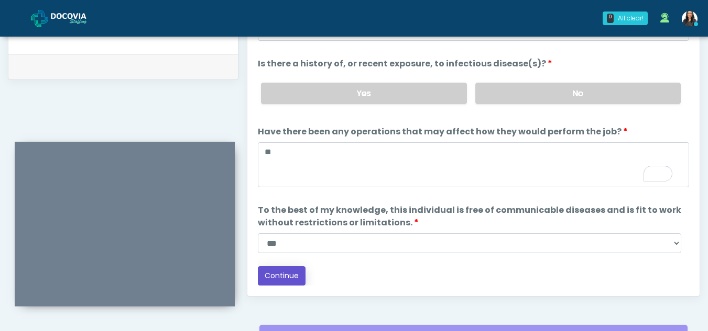
click at [282, 274] on button "Continue" at bounding box center [282, 276] width 48 height 19
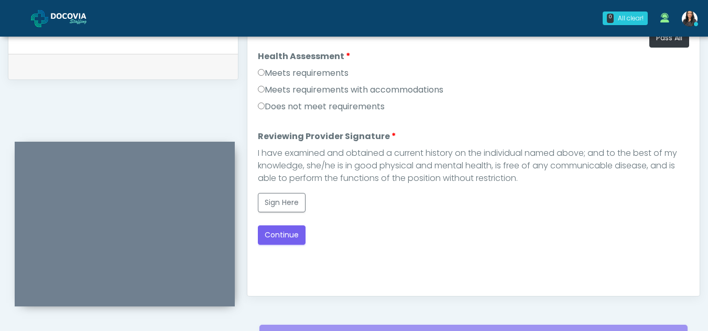
scroll to position [482, 0]
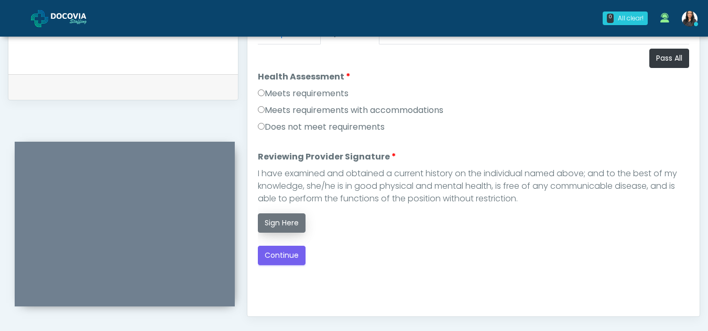
click at [283, 222] on button "Sign Here" at bounding box center [282, 223] width 48 height 19
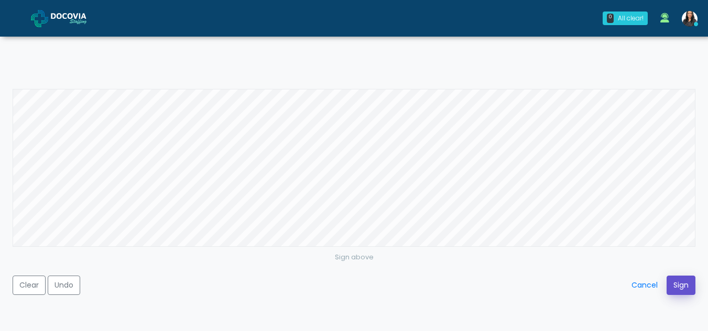
click at [678, 284] on button "Sign" at bounding box center [680, 285] width 29 height 19
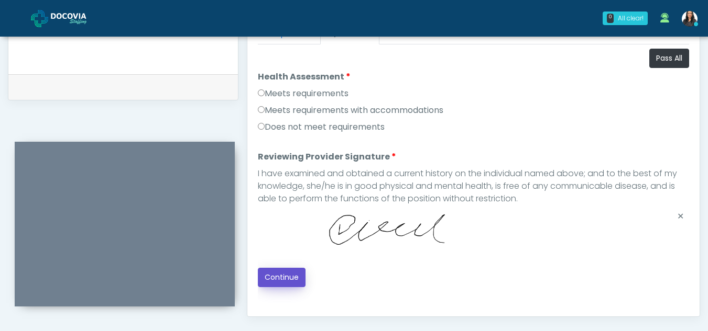
click at [284, 274] on button "Continue" at bounding box center [282, 277] width 48 height 19
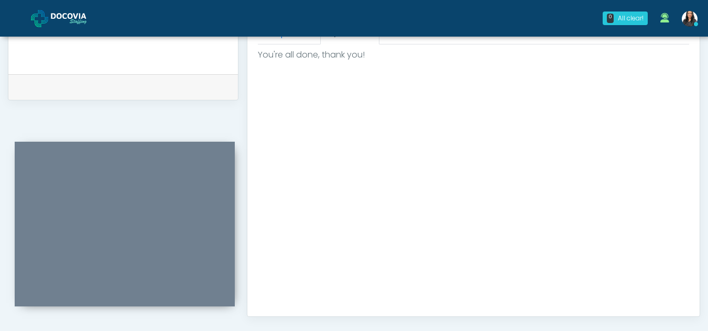
scroll to position [628, 0]
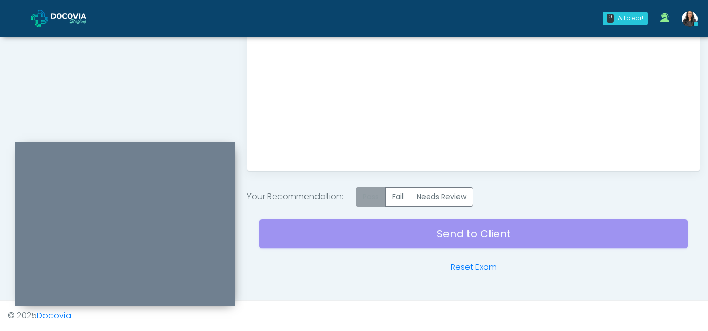
click at [371, 196] on label "Pass" at bounding box center [371, 196] width 30 height 19
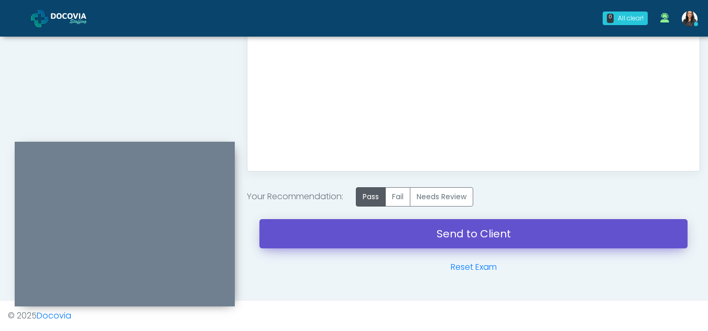
click at [472, 230] on link "Send to Client" at bounding box center [473, 233] width 428 height 29
